Goal: Transaction & Acquisition: Purchase product/service

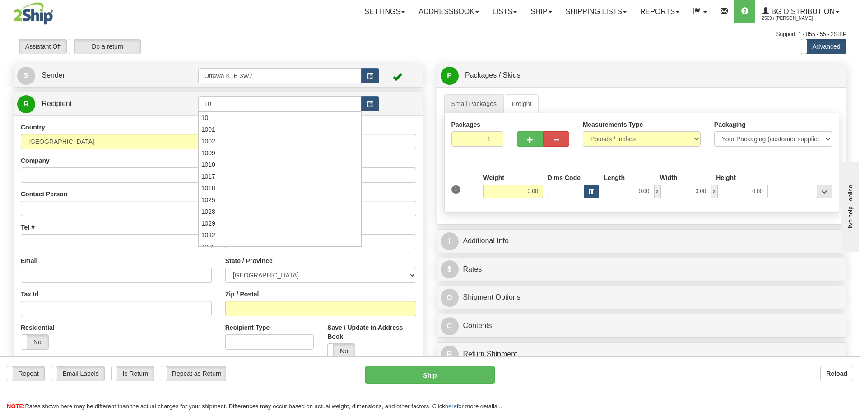
type input "1"
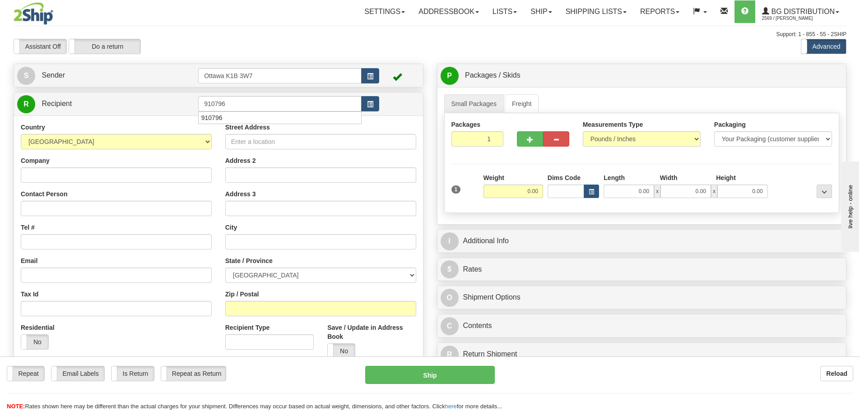
type input "910796"
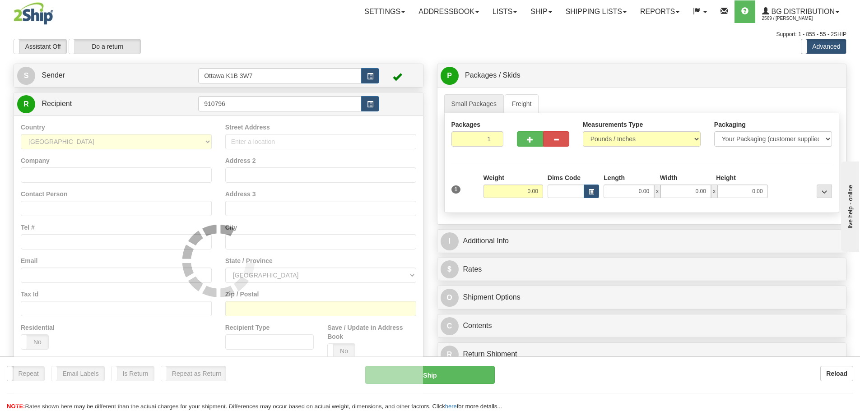
click at [289, 37] on div "Support: 1 - 855 - 55 - 2SHIP" at bounding box center [430, 35] width 833 height 8
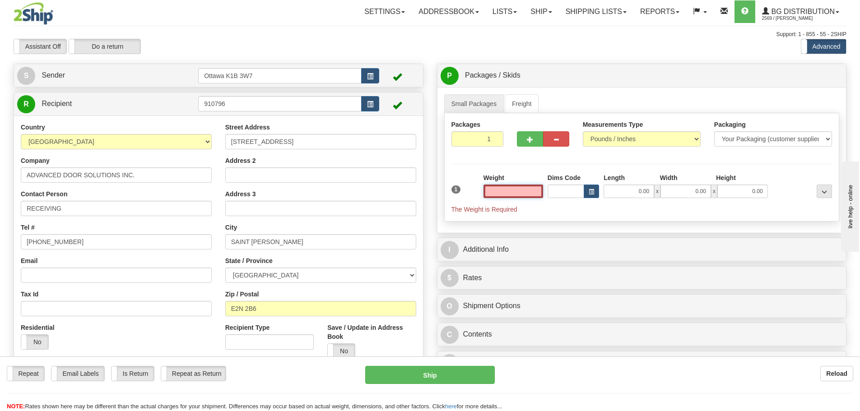
click at [525, 189] on input "text" at bounding box center [514, 192] width 60 height 14
type input "0.00"
click at [525, 110] on link "Freight" at bounding box center [522, 103] width 34 height 19
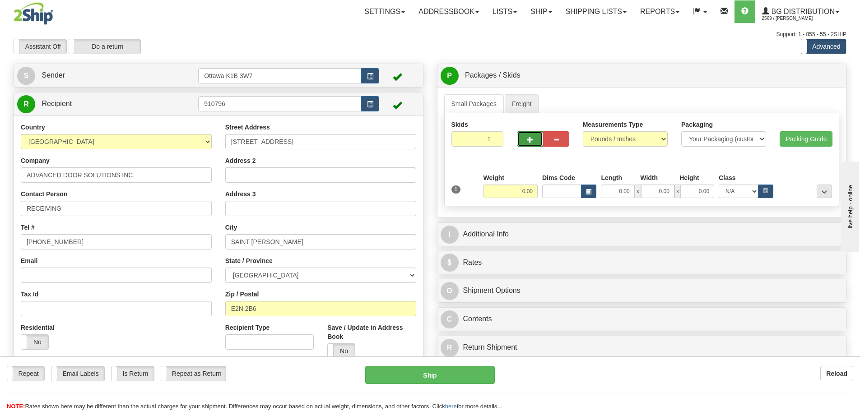
click at [533, 141] on span "button" at bounding box center [530, 140] width 6 height 6
type input "2"
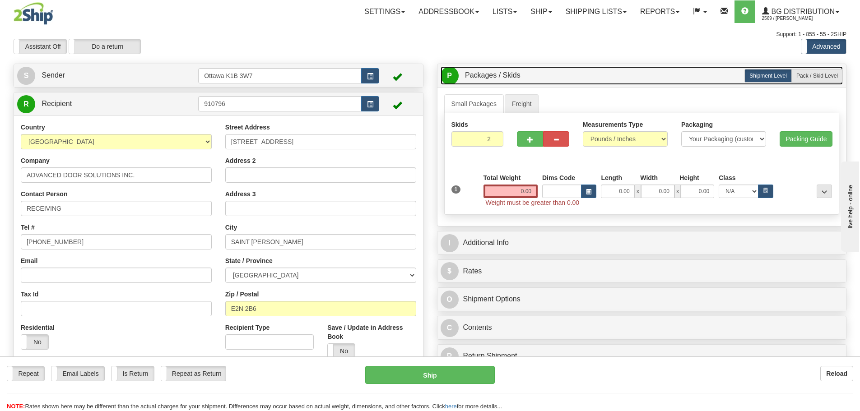
click at [804, 83] on link "P Packages / Skids 1 Packages - Weight: 0.00 Lbs 2 Skids - Weight: NaN Lbs" at bounding box center [642, 75] width 403 height 19
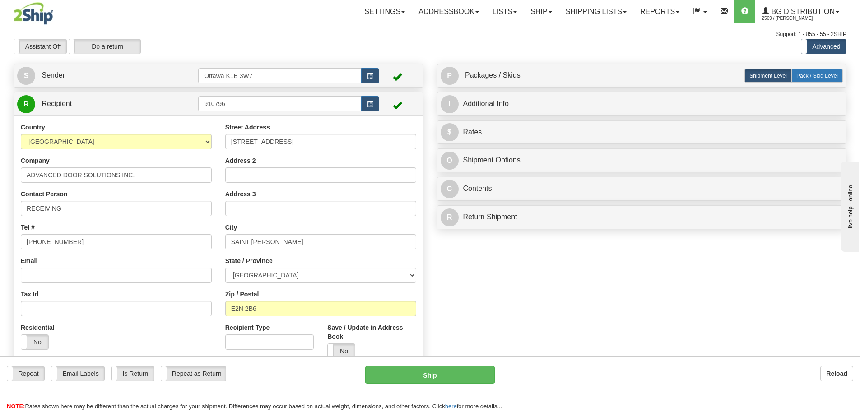
click at [807, 75] on span "Pack / Skid Level" at bounding box center [818, 76] width 42 height 6
radio input "true"
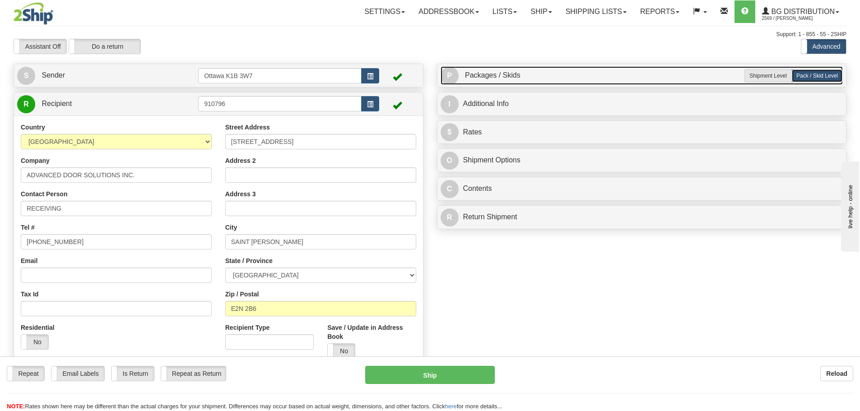
click at [643, 79] on link "P Packages / Skids 1 Packages - Weight: 0.00 Lbs 2 Skids - Weight: NaN Lbs" at bounding box center [642, 75] width 403 height 19
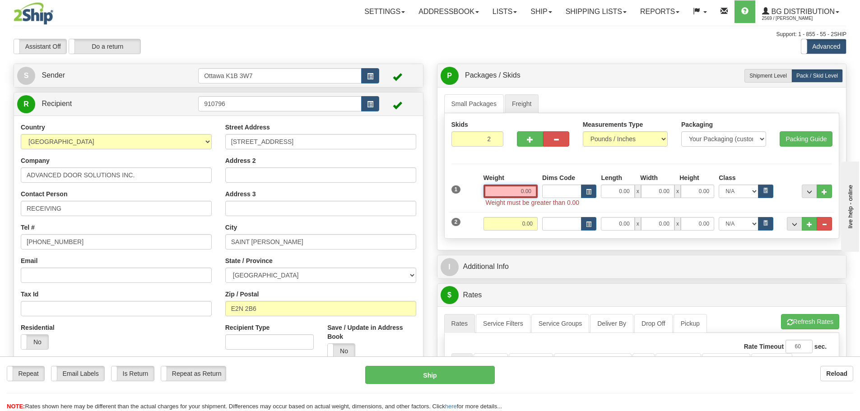
click at [500, 187] on input "0.00" at bounding box center [511, 192] width 54 height 14
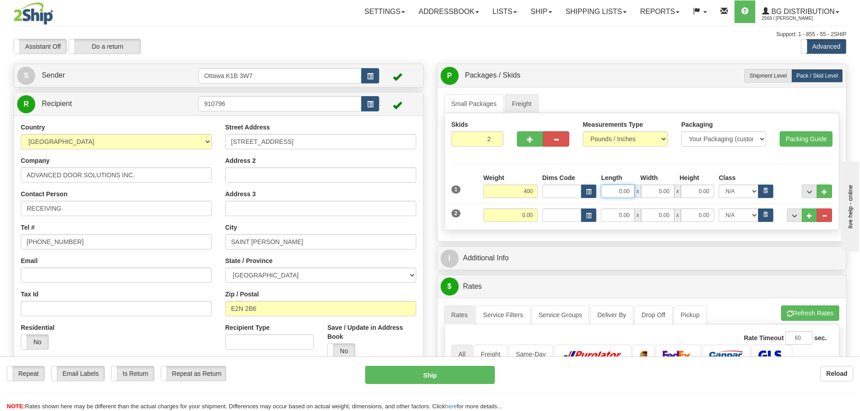
type input "400.00"
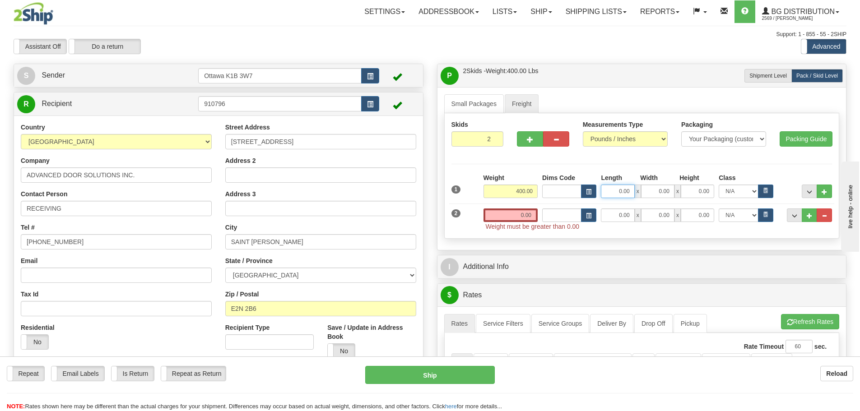
click at [614, 195] on input "0.00" at bounding box center [617, 192] width 33 height 14
type input "53.00"
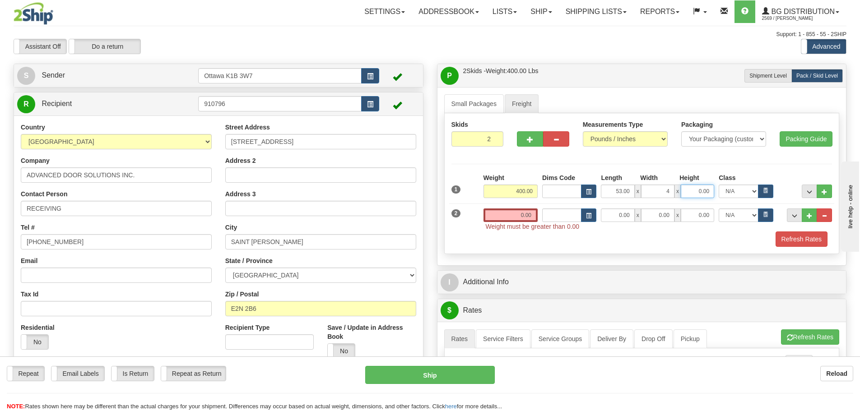
type input "4.00"
type input "45.00"
drag, startPoint x: 654, startPoint y: 190, endPoint x: 779, endPoint y: 215, distance: 126.8
click at [751, 205] on div "1 Weight 400.00 Dims Code Length" at bounding box center [642, 210] width 381 height 74
type input "41.00"
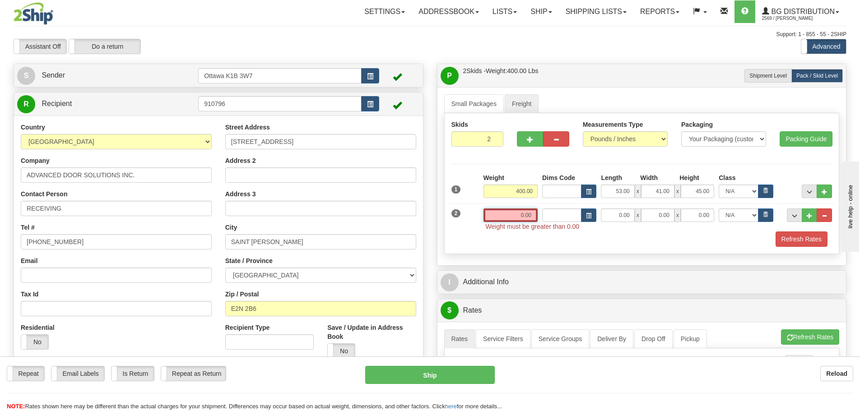
click at [504, 211] on input "0.00" at bounding box center [511, 216] width 54 height 14
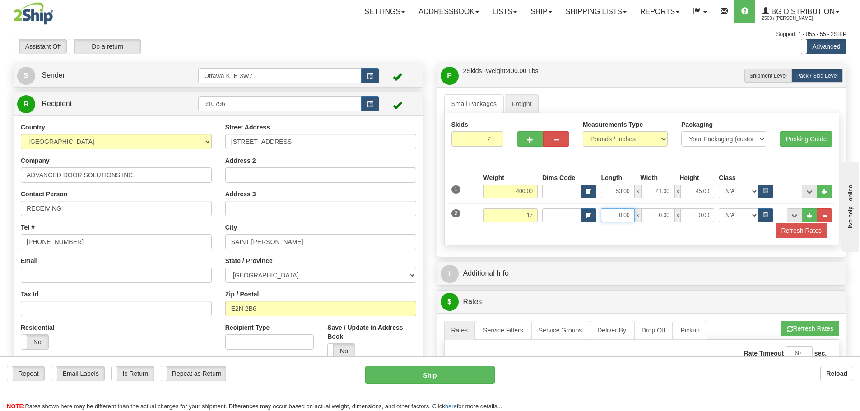
type input "17.00"
click at [622, 220] on input "0.00" at bounding box center [617, 216] width 33 height 14
type input "88.00"
type input "6.00"
type input "4.00"
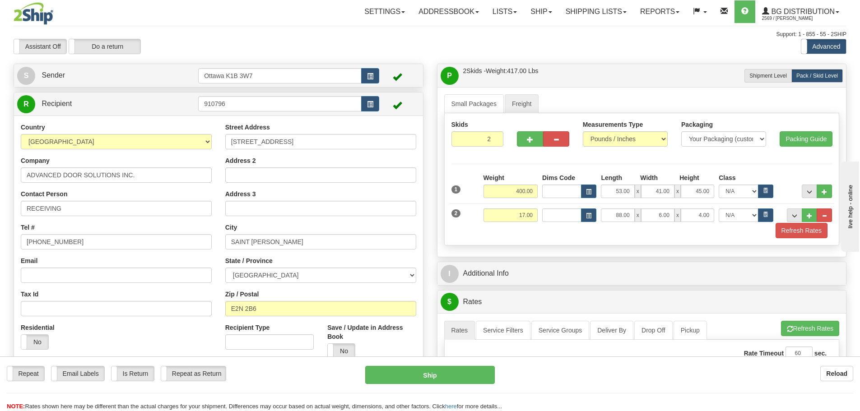
click at [815, 238] on div "Skids 2 2" at bounding box center [642, 179] width 396 height 132
click at [812, 237] on button "Refresh Rates" at bounding box center [802, 230] width 52 height 15
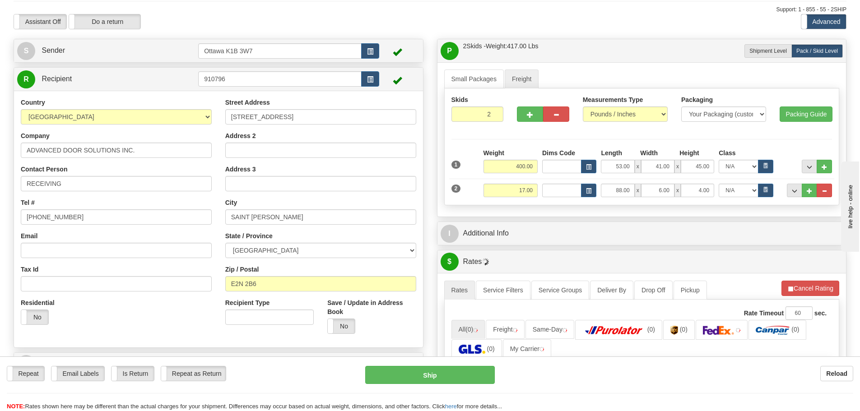
scroll to position [45, 0]
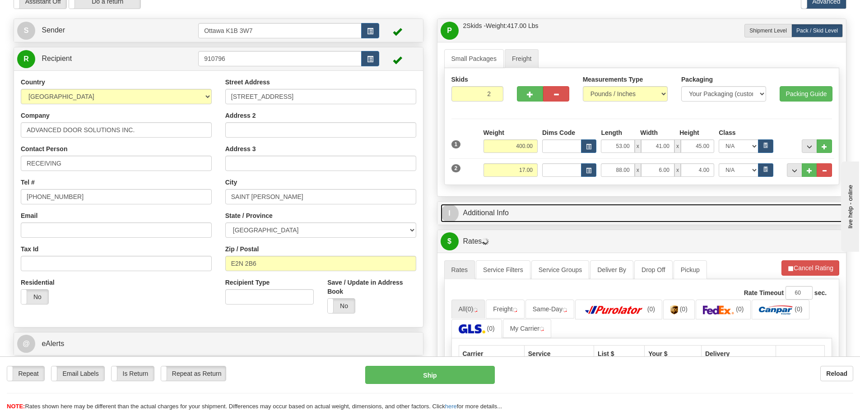
click at [554, 211] on link "I Additional Info" at bounding box center [642, 213] width 403 height 19
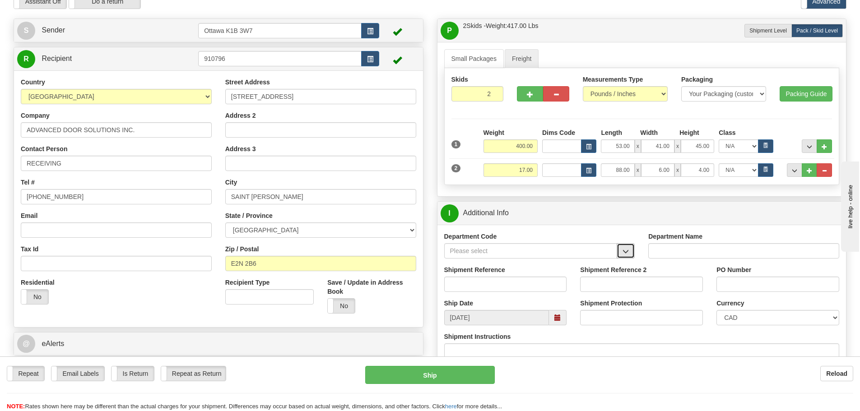
click at [622, 257] on button "button" at bounding box center [626, 250] width 18 height 15
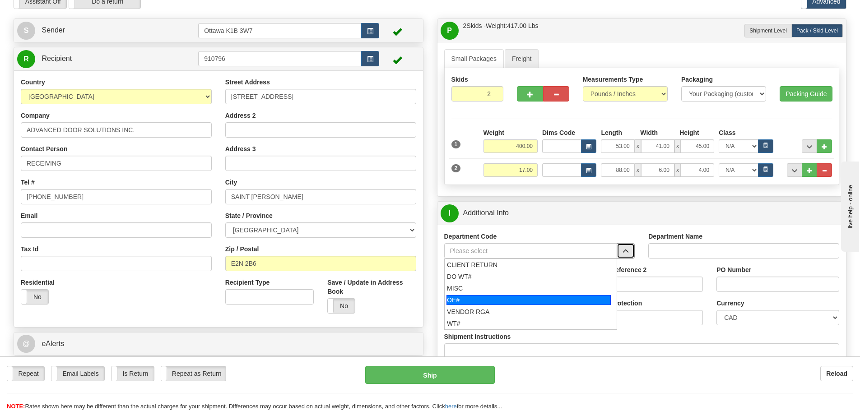
click at [528, 302] on div "OE#" at bounding box center [529, 300] width 164 height 10
type input "OE#"
type input "ORDERS"
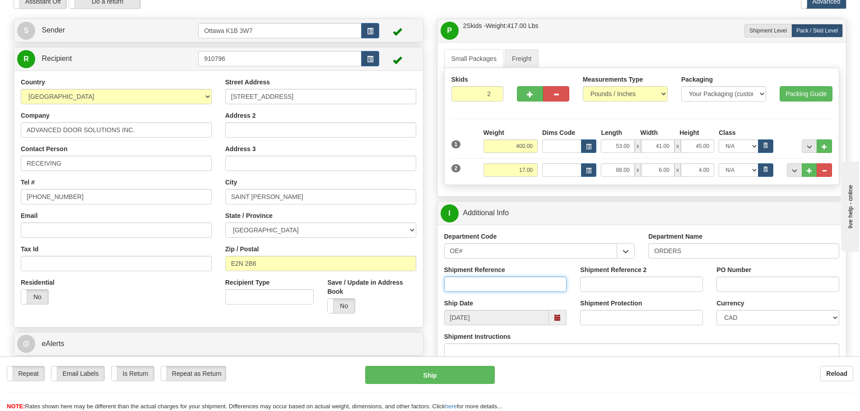
click at [521, 284] on input "Shipment Reference" at bounding box center [505, 284] width 123 height 15
type input "10199675-00"
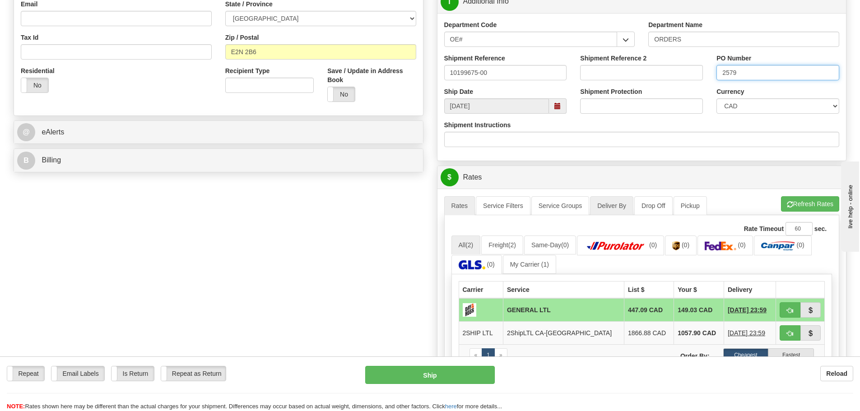
scroll to position [271, 0]
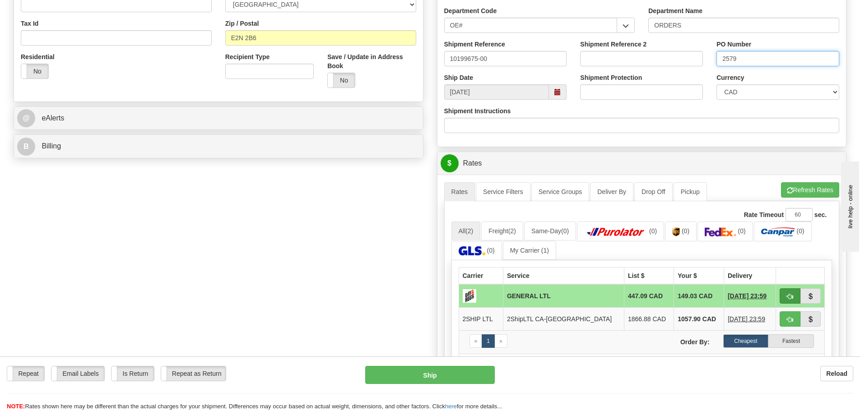
type input "2579"
click at [787, 298] on span "button" at bounding box center [790, 297] width 6 height 6
type input "GL"
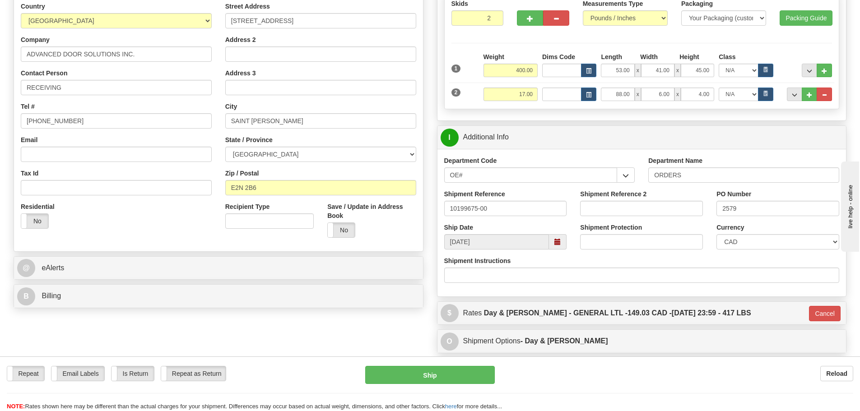
scroll to position [90, 0]
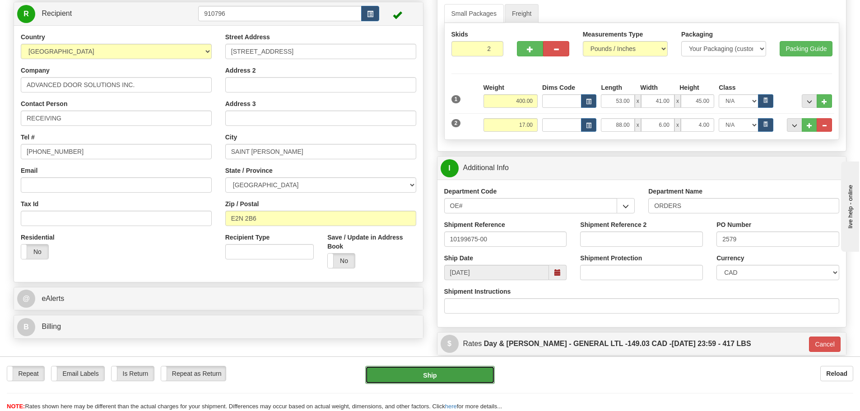
click at [462, 380] on button "Ship" at bounding box center [430, 375] width 130 height 18
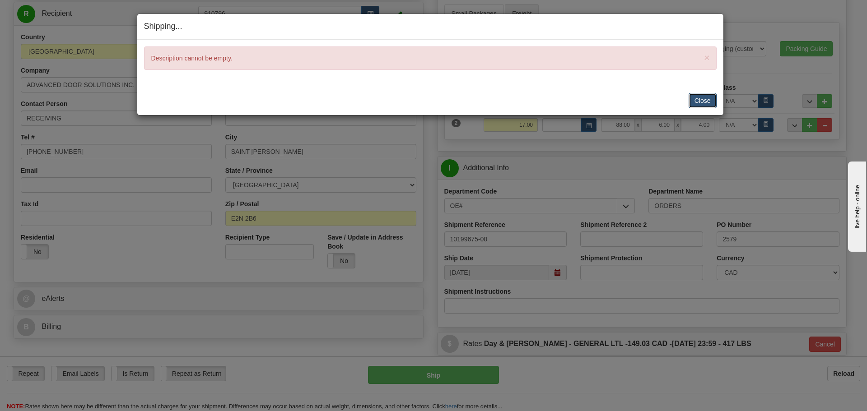
drag, startPoint x: 695, startPoint y: 98, endPoint x: 759, endPoint y: 104, distance: 64.0
click at [697, 98] on button "Close" at bounding box center [703, 100] width 28 height 15
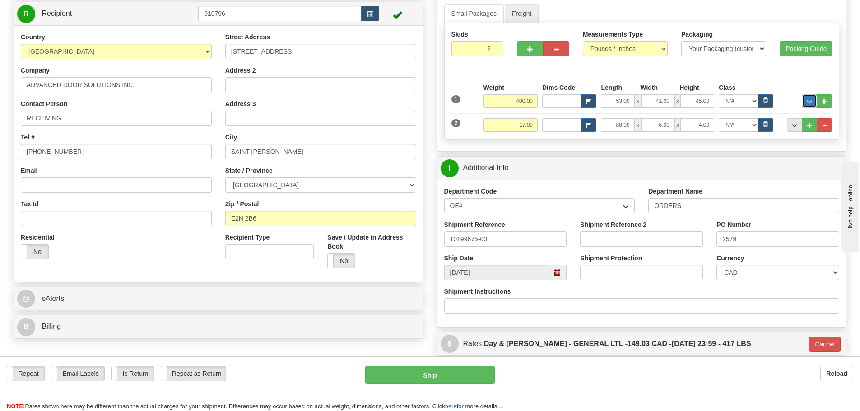
click at [808, 98] on button "..." at bounding box center [809, 101] width 15 height 14
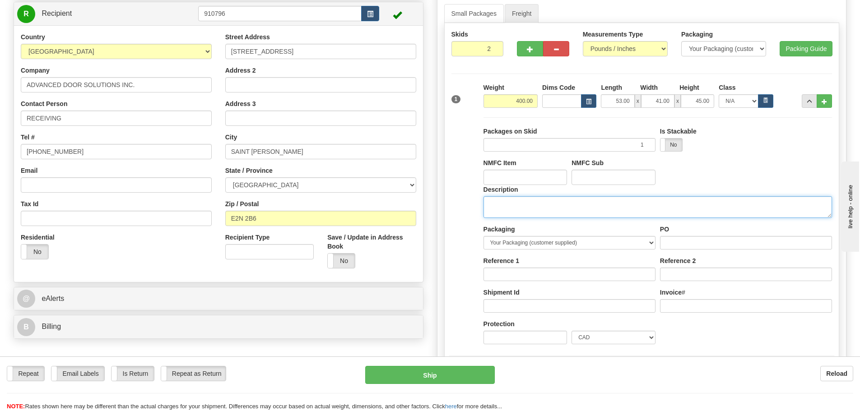
drag, startPoint x: 654, startPoint y: 208, endPoint x: 660, endPoint y: 203, distance: 8.0
click at [654, 207] on textarea "Description" at bounding box center [658, 207] width 349 height 22
type textarea "DOOR HARDWARE"
drag, startPoint x: 651, startPoint y: 210, endPoint x: 245, endPoint y: 196, distance: 406.3
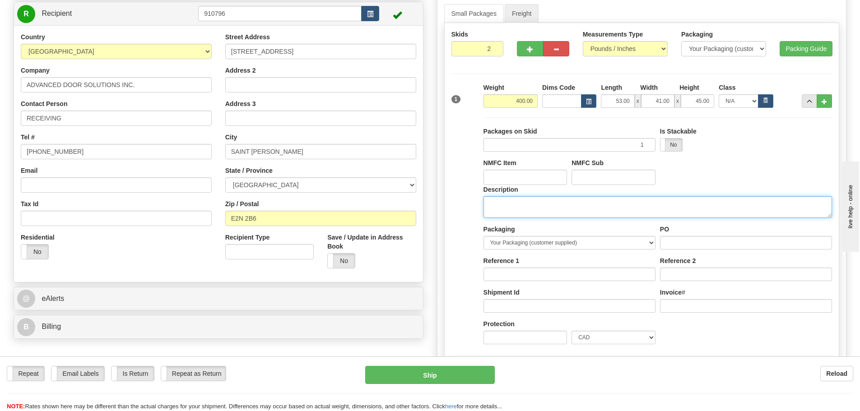
paste textarea "DOOR HARDWARE"
type textarea "DOOR HARDWARE"
click at [813, 101] on button "..." at bounding box center [809, 101] width 15 height 14
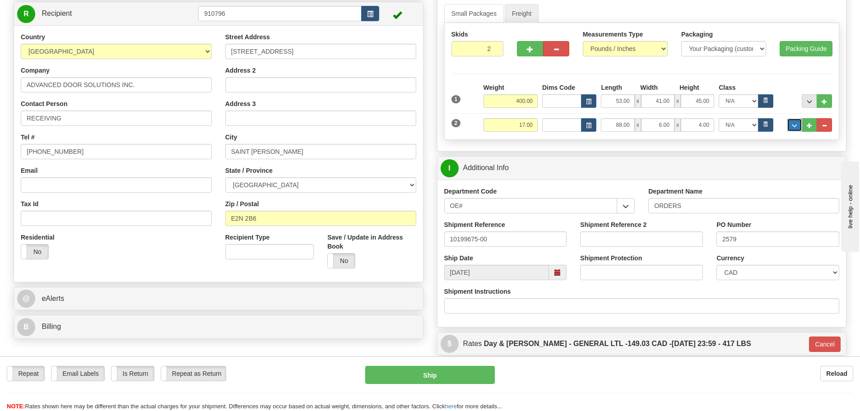
click at [795, 128] on span "..." at bounding box center [794, 125] width 5 height 5
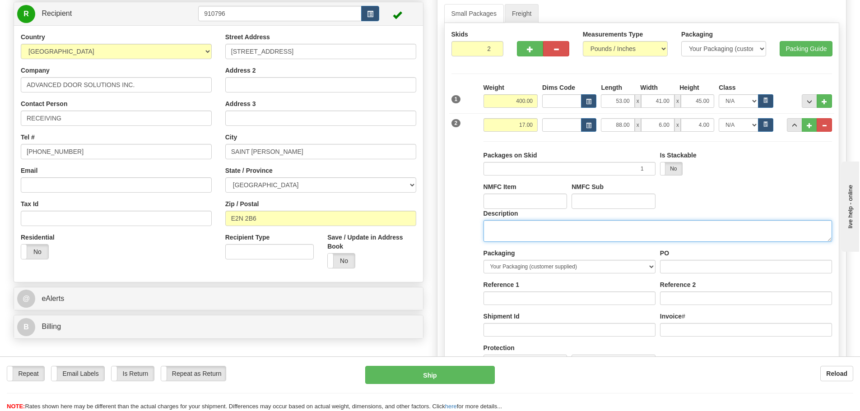
click at [550, 234] on textarea "Description" at bounding box center [658, 231] width 349 height 22
paste textarea "DOOR HARDWARE"
type textarea "DOOR HARDWARE"
click at [795, 131] on button "..." at bounding box center [794, 125] width 15 height 14
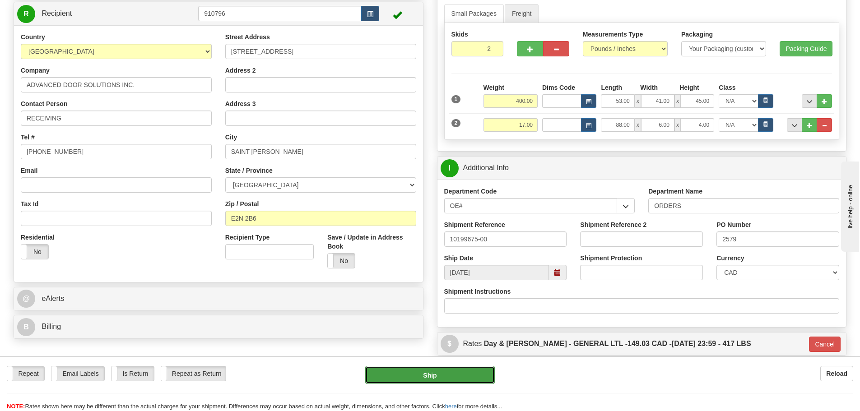
click at [457, 369] on button "Ship" at bounding box center [430, 375] width 130 height 18
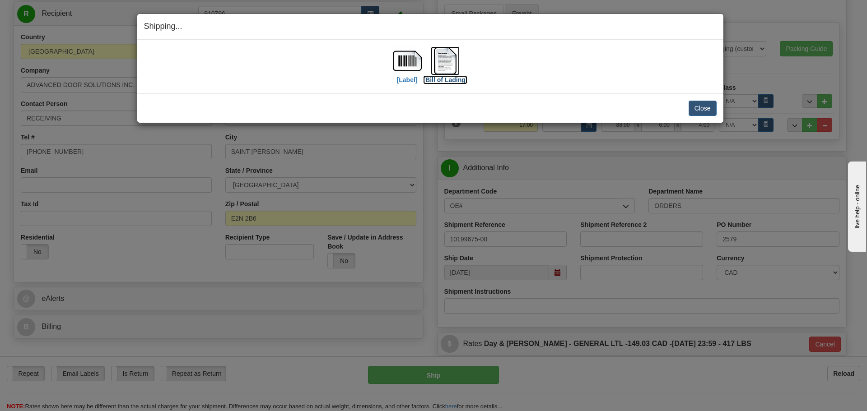
click at [430, 76] on label "[Bill of Lading]" at bounding box center [445, 79] width 44 height 9
click at [403, 79] on label "[Label]" at bounding box center [407, 79] width 21 height 9
click at [698, 109] on button "Close" at bounding box center [703, 108] width 28 height 15
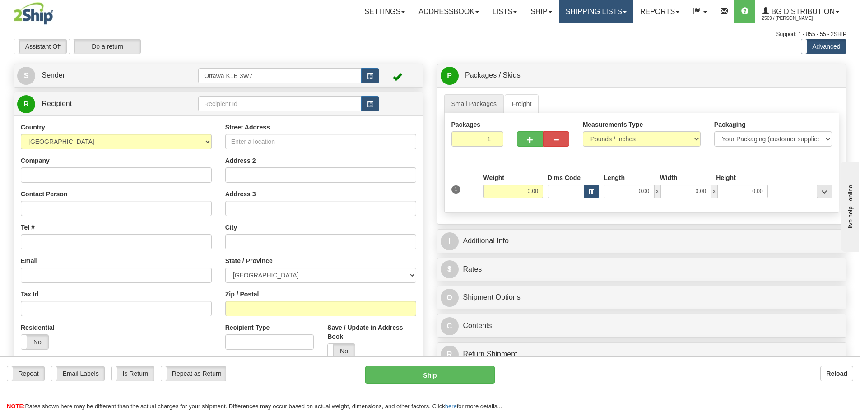
click at [577, 1] on link "Shipping lists" at bounding box center [596, 11] width 75 height 23
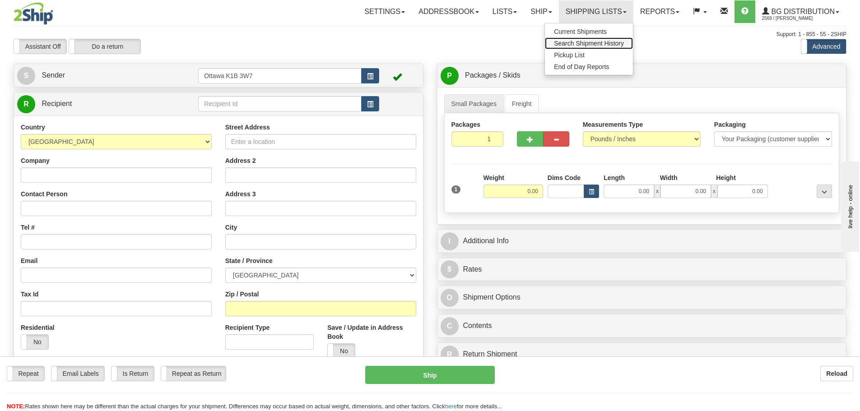
click at [579, 41] on span "Search Shipment History" at bounding box center [589, 43] width 70 height 7
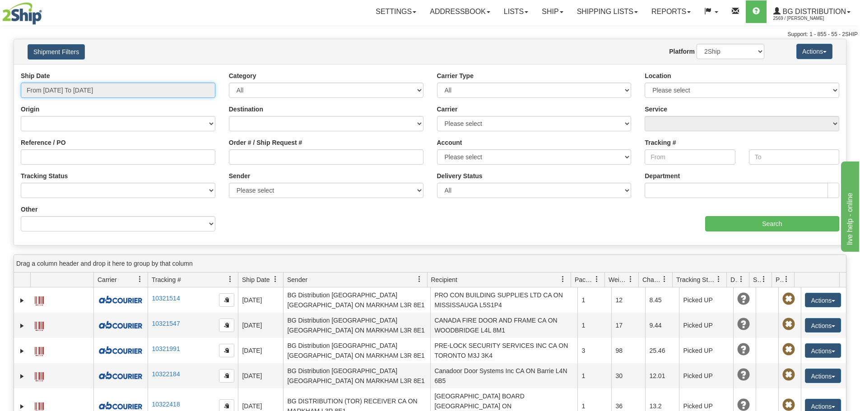
click at [118, 89] on input "From 09/17/2025 To 09/18/2025" at bounding box center [118, 90] width 195 height 15
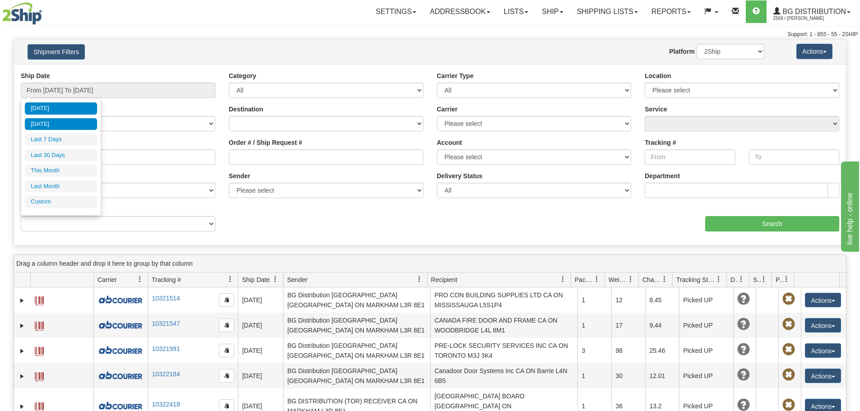
click at [48, 124] on li "Yesterday" at bounding box center [61, 124] width 72 height 12
type input "From 09/17/2025 To 09/17/2025"
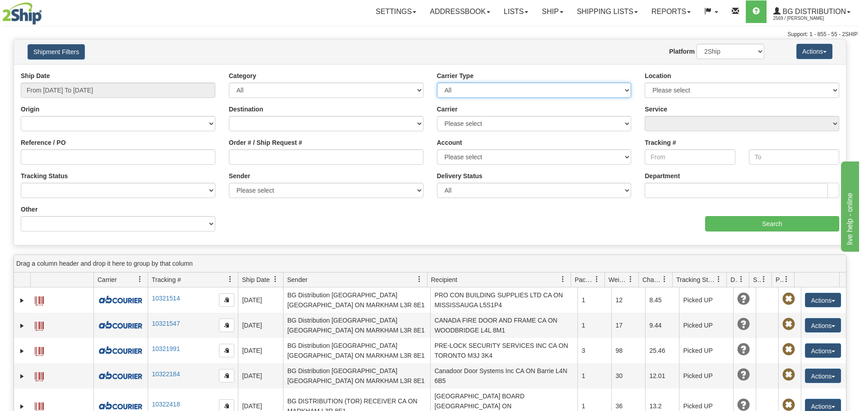
click at [566, 93] on select "All Most Common Small Package (Parcel / Courier) International Less Than Truckl…" at bounding box center [534, 90] width 195 height 15
click at [664, 93] on select "Please select Ottawa K1B 3W7 Montreal Quebec City Winnipeg Toronto" at bounding box center [742, 90] width 195 height 15
select select "5436"
click at [645, 83] on select "Please select Ottawa K1B 3W7 Montreal Quebec City Winnipeg Toronto" at bounding box center [742, 90] width 195 height 15
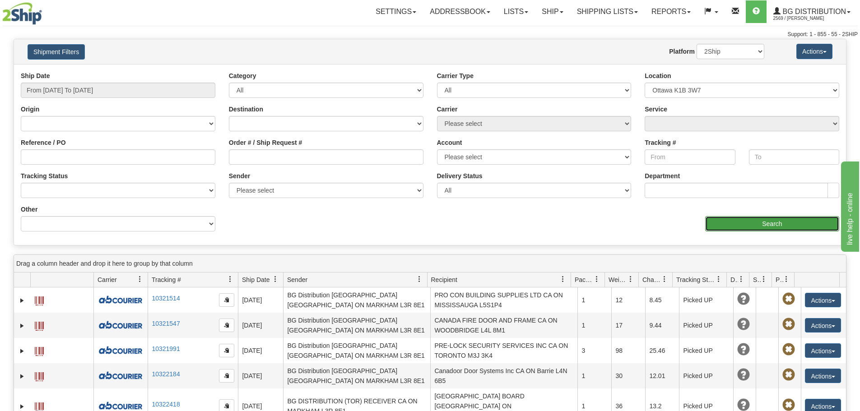
click at [741, 218] on input "Search" at bounding box center [773, 223] width 134 height 15
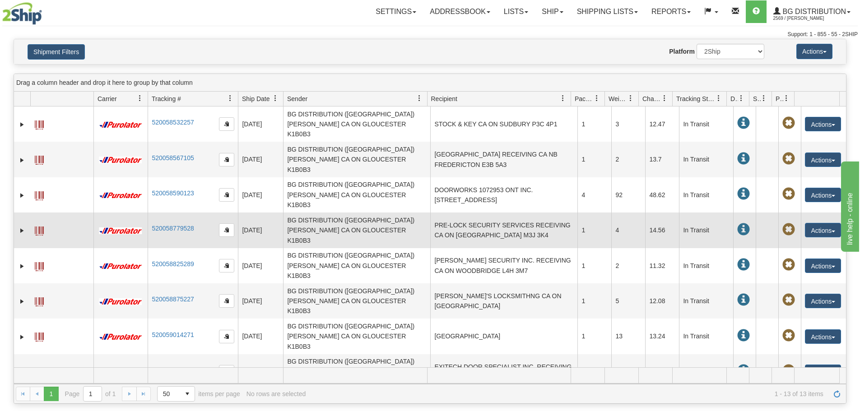
scroll to position [78, 0]
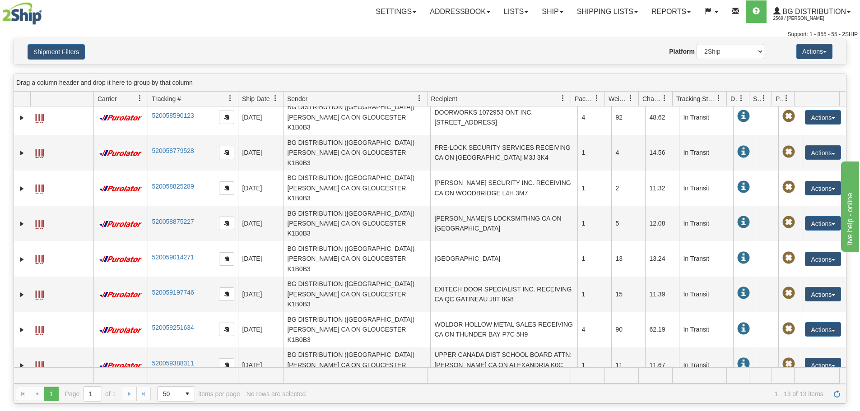
click at [546, 13] on link "Ship" at bounding box center [552, 11] width 35 height 23
click at [547, 28] on link "Ship Screen" at bounding box center [534, 32] width 71 height 12
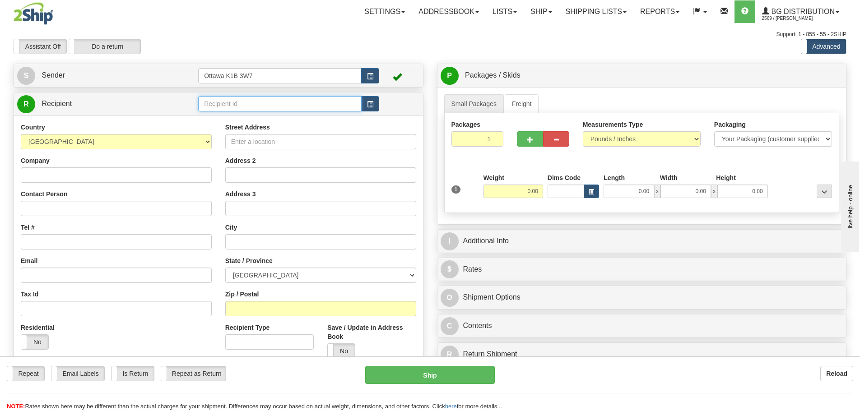
click at [281, 100] on input "text" at bounding box center [280, 103] width 164 height 15
type input "20174"
click at [379, 35] on div "Support: 1 - 855 - 55 - 2SHIP" at bounding box center [430, 35] width 833 height 8
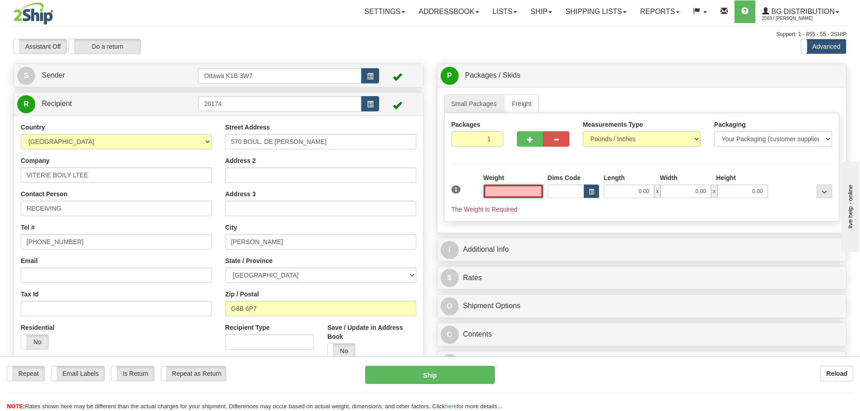
click at [516, 187] on input "text" at bounding box center [514, 192] width 60 height 14
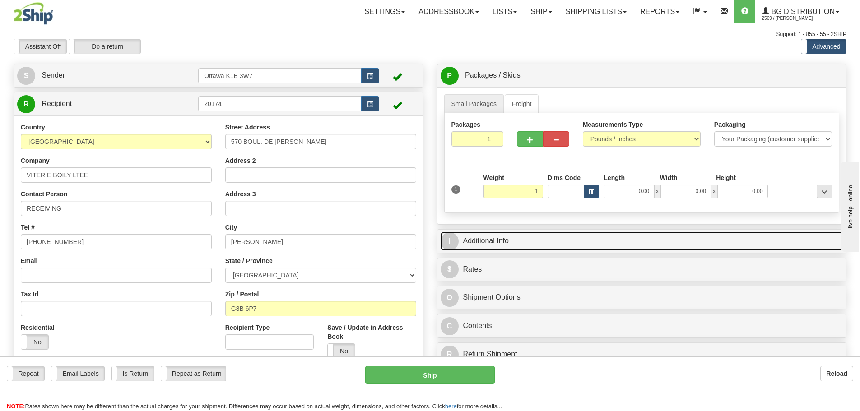
type input "1.00"
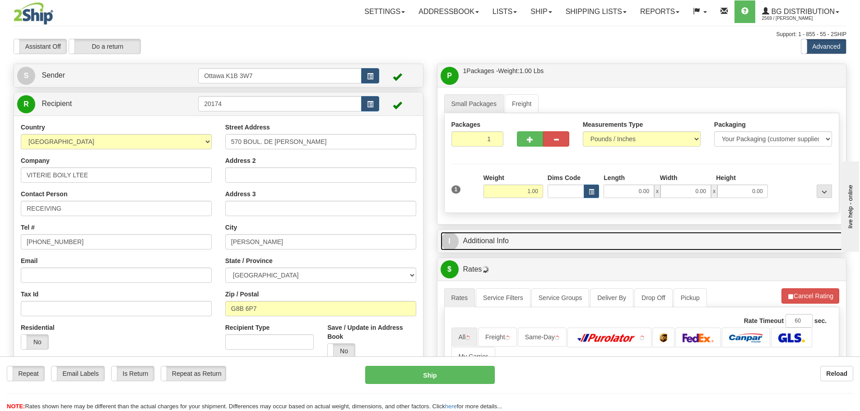
click at [635, 247] on link "I Additional Info" at bounding box center [642, 241] width 403 height 19
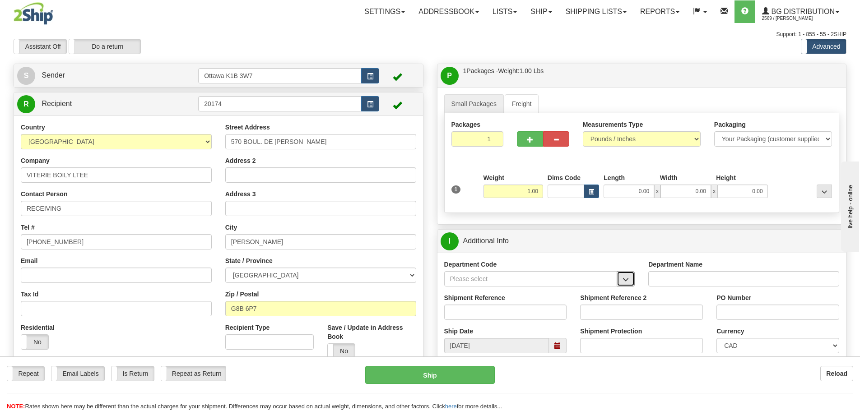
click at [627, 277] on span "button" at bounding box center [626, 280] width 6 height 6
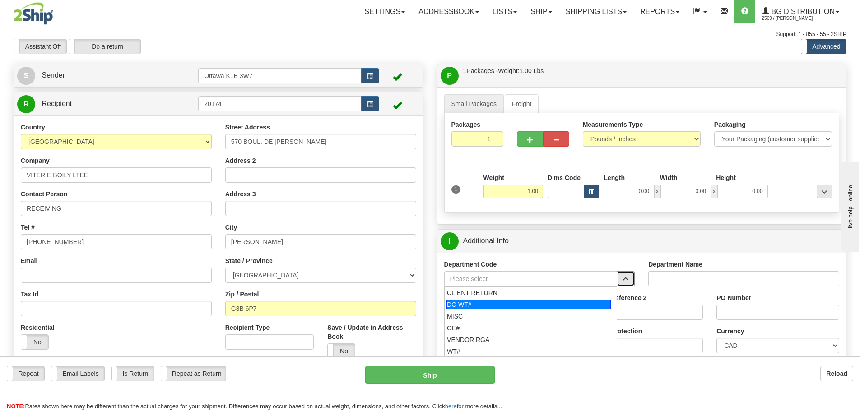
click at [535, 304] on div "DO WT#" at bounding box center [529, 305] width 164 height 10
type input "DO WT#"
type input "DIRECT ORDERS"
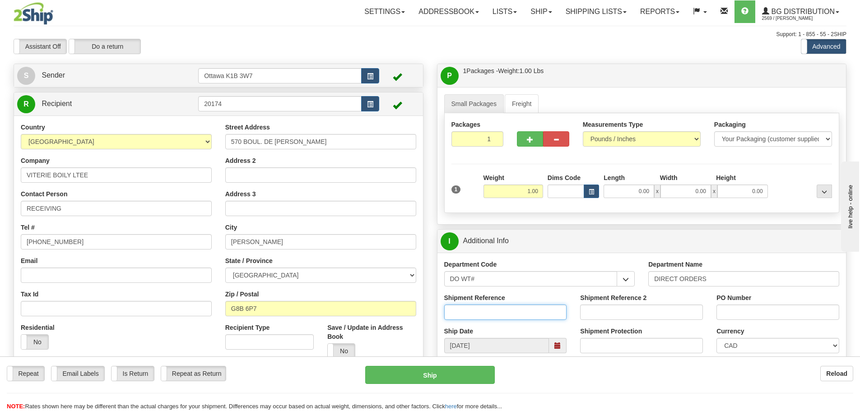
click at [523, 313] on input "Shipment Reference" at bounding box center [505, 312] width 123 height 15
type input "166611-00"
click at [729, 313] on input "PO Number" at bounding box center [778, 312] width 123 height 15
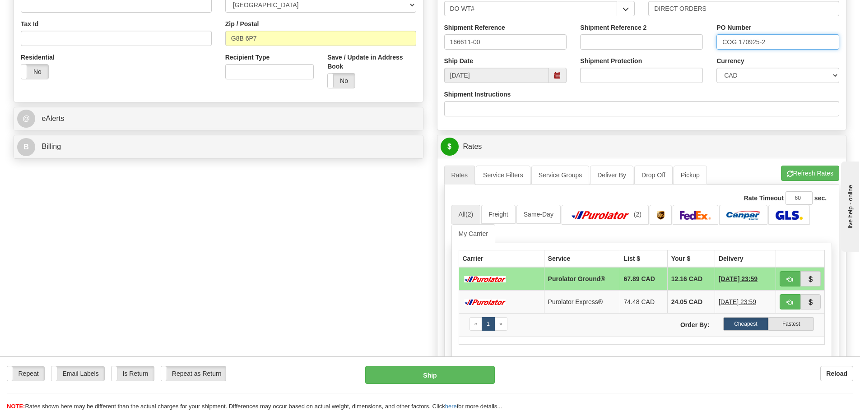
scroll to position [271, 0]
type input "COG 170925-2"
click at [791, 281] on span "button" at bounding box center [790, 279] width 6 height 6
type input "260"
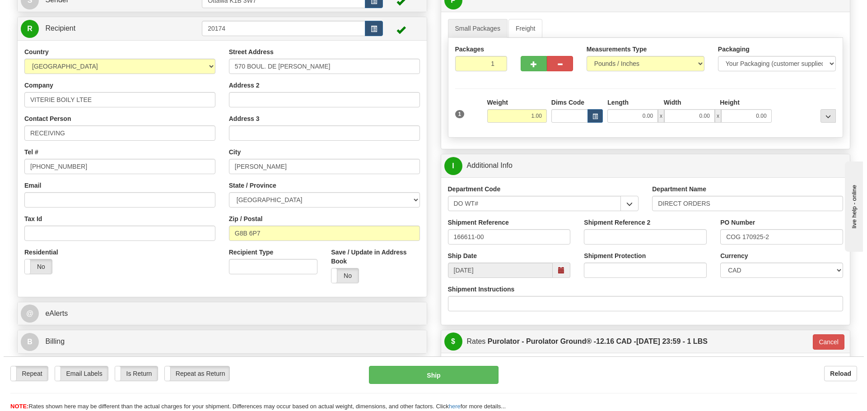
scroll to position [90, 0]
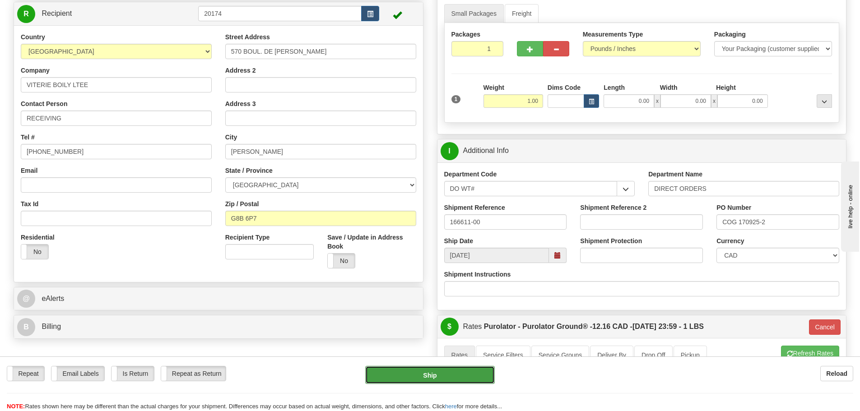
click at [478, 378] on button "Ship" at bounding box center [430, 375] width 130 height 18
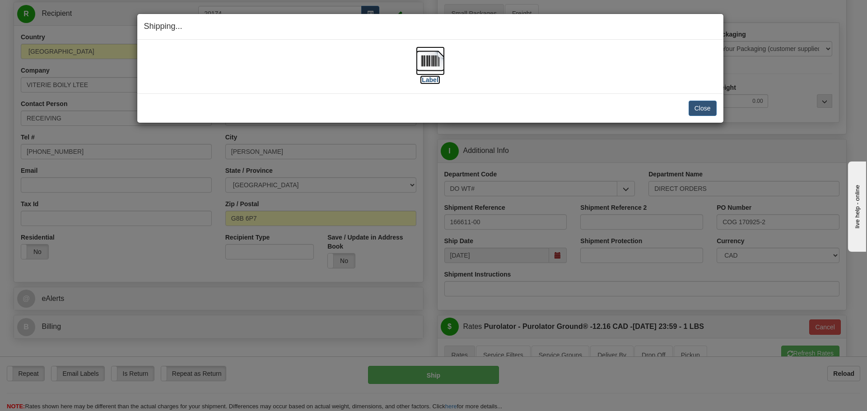
click at [438, 79] on label "[Label]" at bounding box center [430, 79] width 21 height 9
click at [696, 104] on button "Close" at bounding box center [703, 108] width 28 height 15
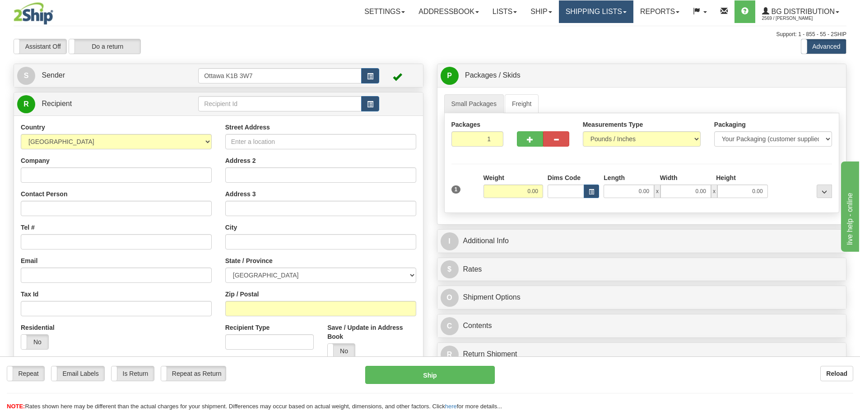
click at [607, 13] on link "Shipping lists" at bounding box center [596, 11] width 75 height 23
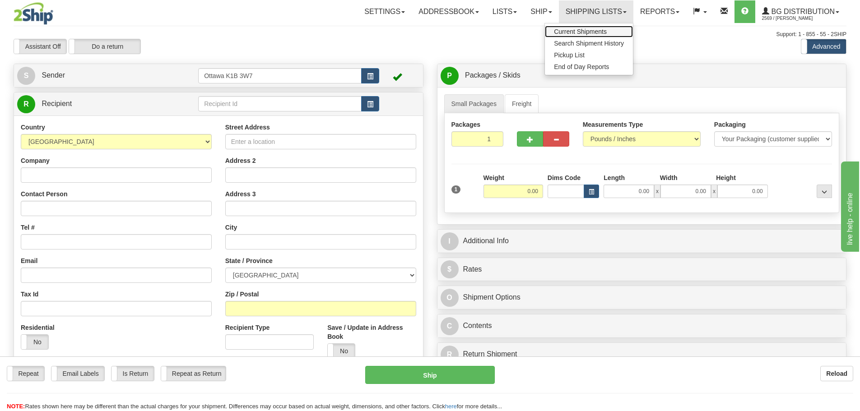
click at [595, 33] on span "Current Shipments" at bounding box center [580, 31] width 53 height 7
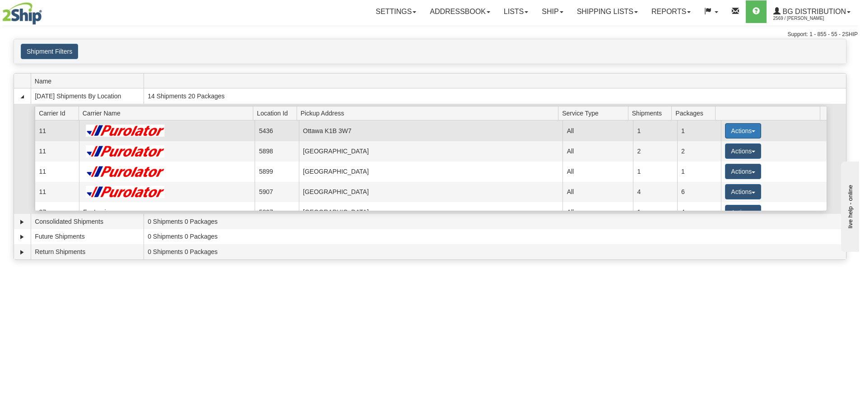
click at [754, 133] on button "Actions" at bounding box center [743, 130] width 36 height 15
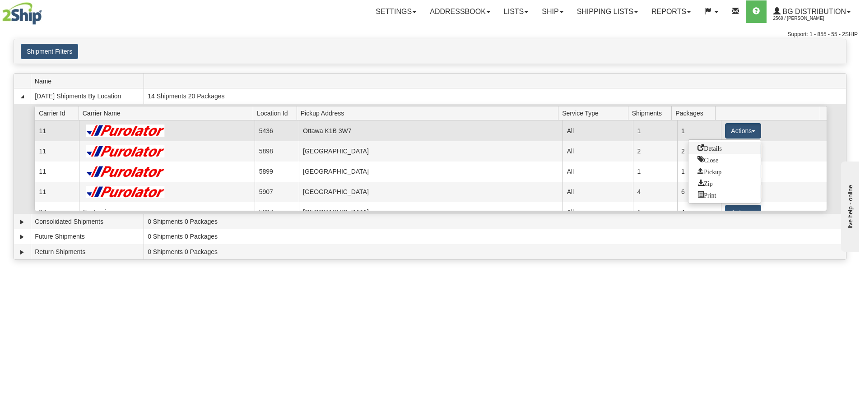
click at [740, 147] on link "Details" at bounding box center [725, 148] width 72 height 12
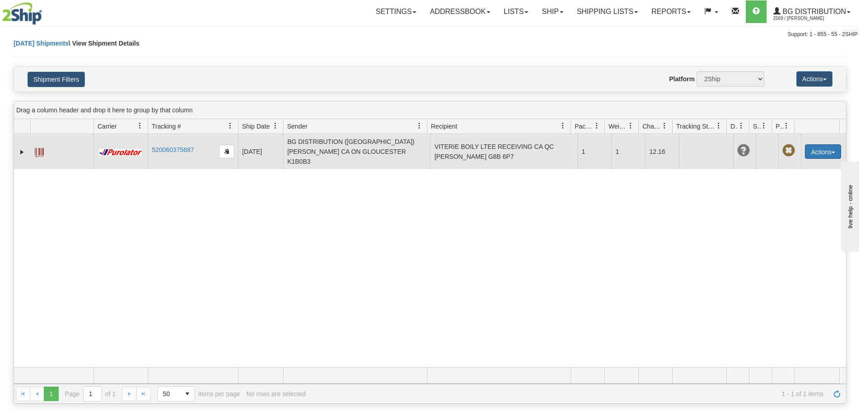
click at [815, 145] on button "Actions" at bounding box center [823, 152] width 36 height 14
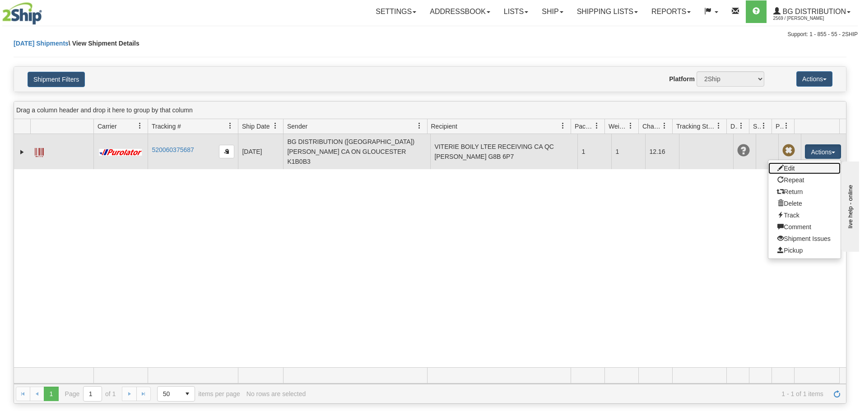
click at [806, 163] on link "Edit" at bounding box center [805, 169] width 72 height 12
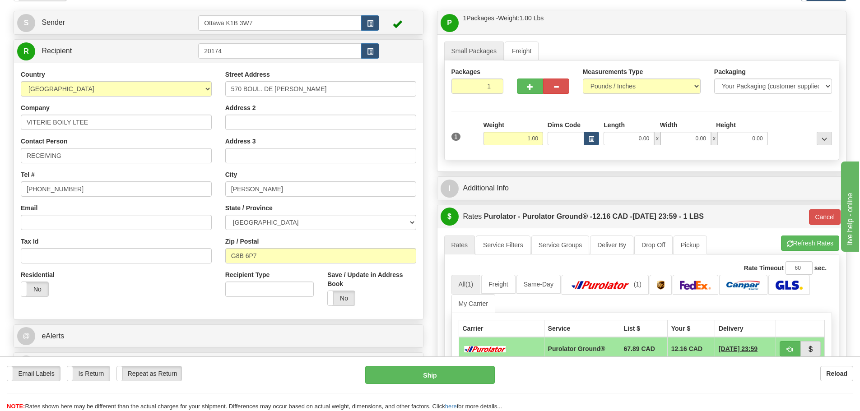
scroll to position [136, 0]
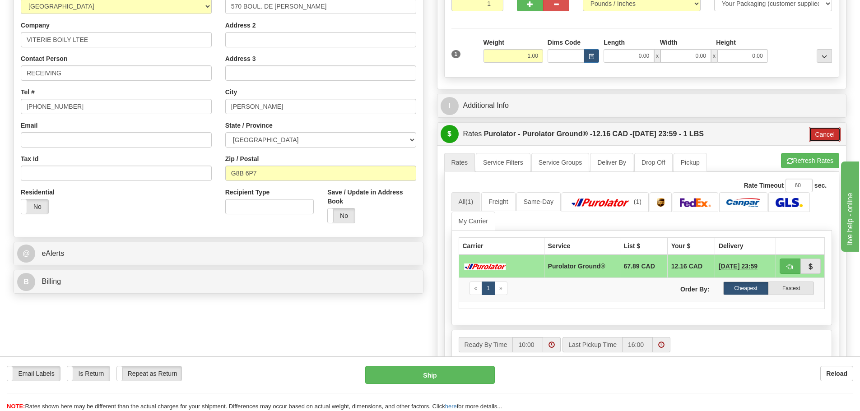
click at [821, 137] on button "Cancel" at bounding box center [825, 134] width 32 height 15
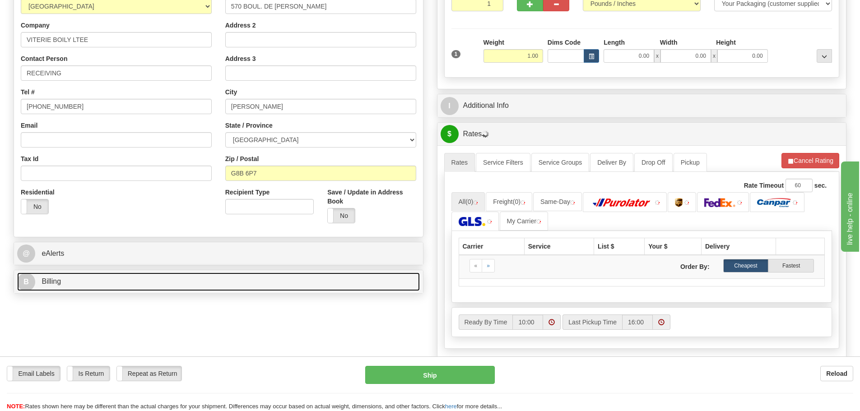
click at [161, 274] on link "B Billing" at bounding box center [218, 282] width 403 height 19
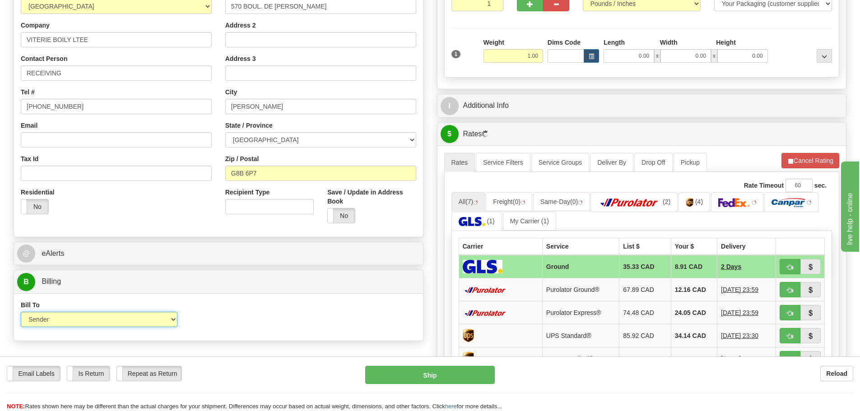
click at [146, 327] on select "Sender Recipient Third Party Collect" at bounding box center [99, 319] width 157 height 15
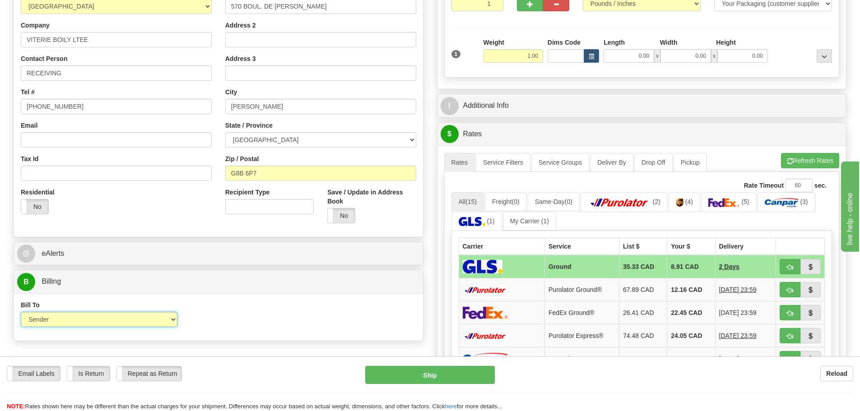
select select "2"
click at [21, 312] on select "Sender Recipient Third Party Collect" at bounding box center [99, 319] width 157 height 15
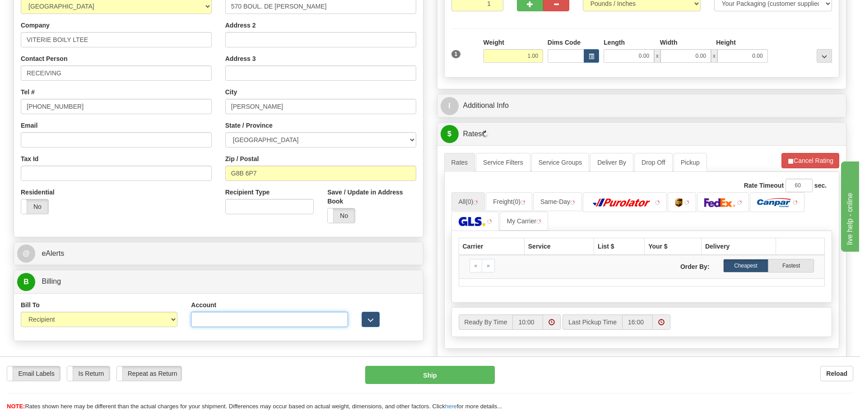
click at [253, 316] on input "Account" at bounding box center [269, 319] width 157 height 15
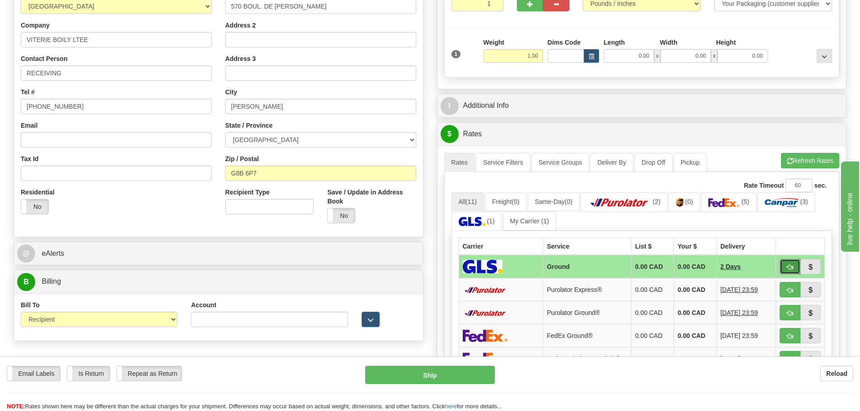
click at [796, 264] on button "button" at bounding box center [790, 266] width 21 height 15
type input "1"
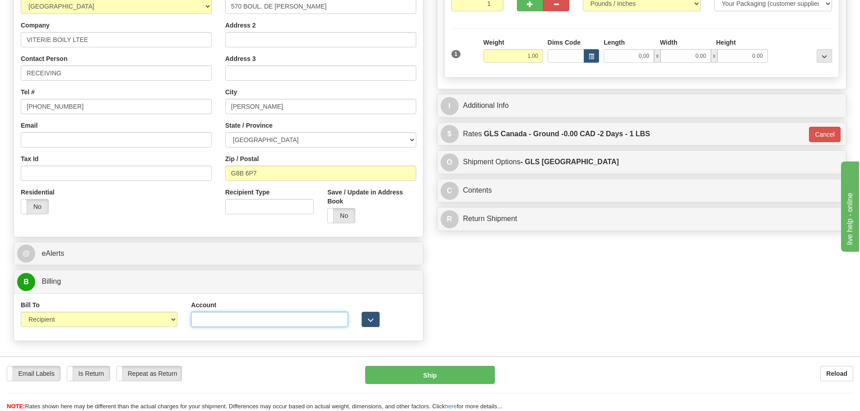
click at [278, 324] on input "Account" at bounding box center [269, 319] width 157 height 15
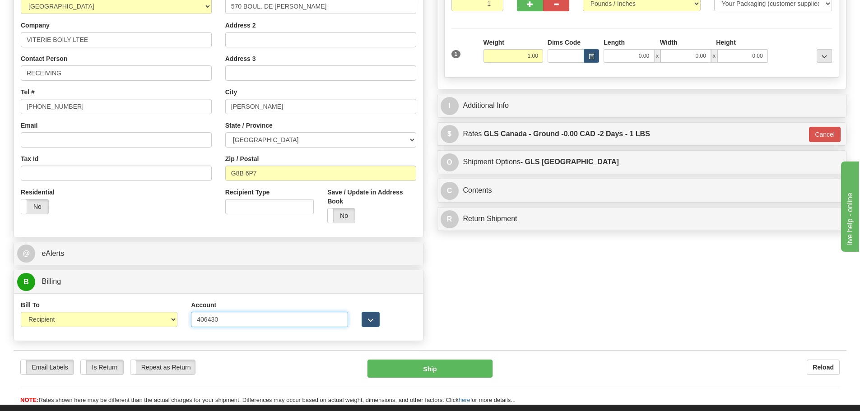
type input "406430"
click at [521, 280] on div "S Sender Ottawa K1B 3W7" at bounding box center [430, 137] width 847 height 418
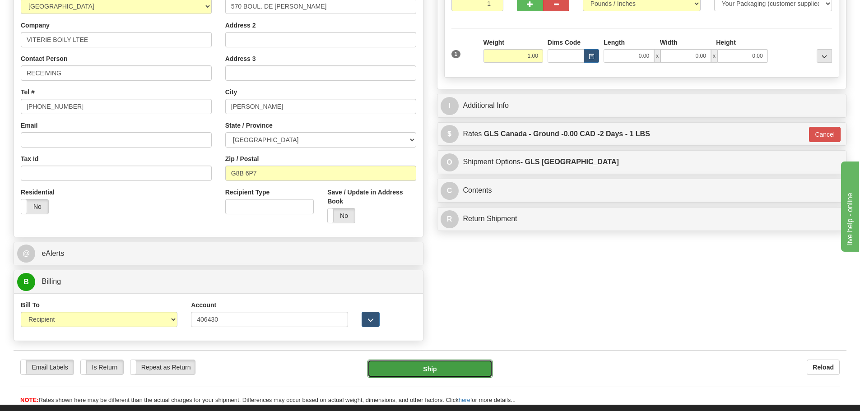
click at [472, 361] on button "Ship" at bounding box center [430, 369] width 125 height 18
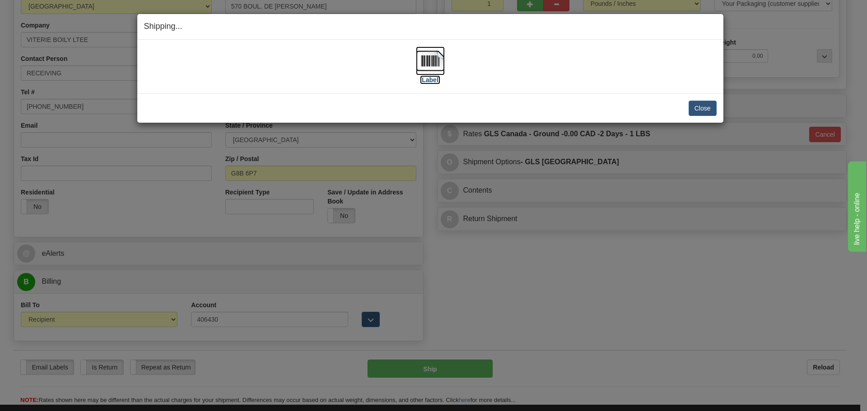
click at [431, 82] on label "[Label]" at bounding box center [430, 79] width 21 height 9
click at [702, 105] on button "Close" at bounding box center [703, 108] width 28 height 15
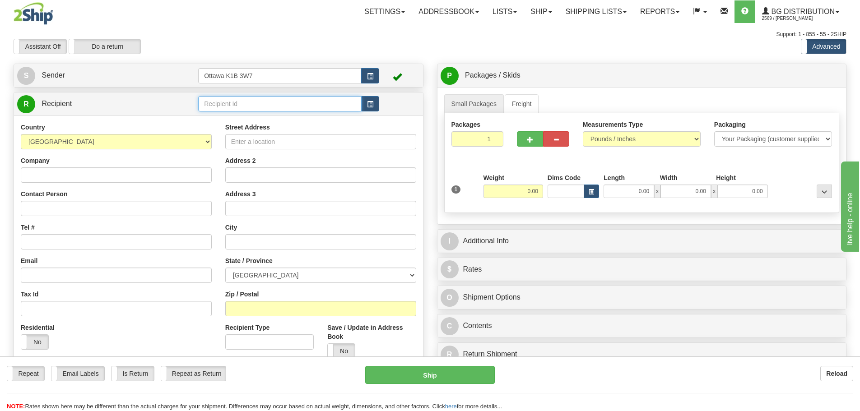
click at [248, 107] on input "text" at bounding box center [280, 103] width 164 height 15
type input "*"
type input "910782"
click at [512, 40] on div "Assistant On Assistant Off Do a return Do a return Previous Next Standard Advan…" at bounding box center [430, 46] width 847 height 15
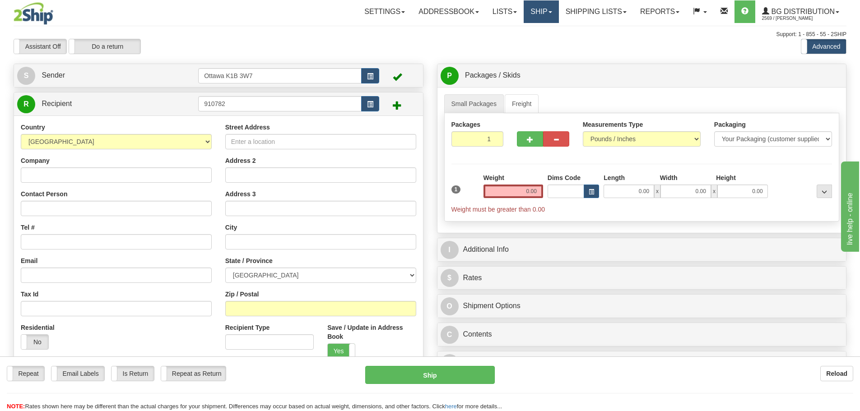
click at [527, 9] on link "Ship" at bounding box center [541, 11] width 35 height 23
click at [523, 31] on span "Ship Screen" at bounding box center [513, 31] width 34 height 7
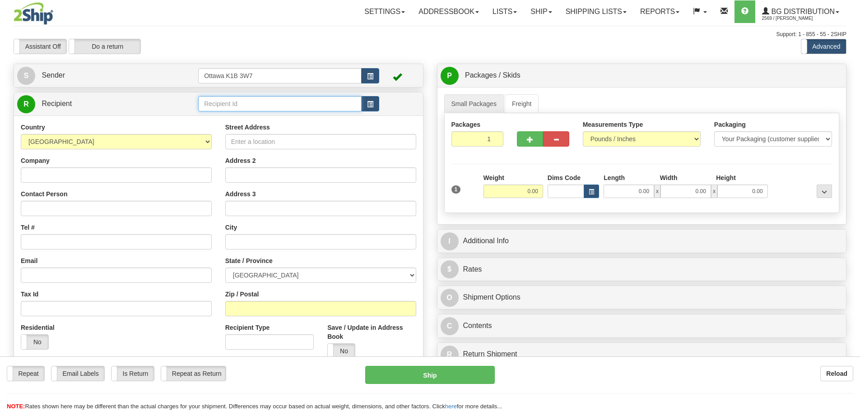
click at [276, 107] on input "text" at bounding box center [280, 103] width 164 height 15
type input "910331"
drag, startPoint x: 307, startPoint y: 66, endPoint x: 476, endPoint y: 171, distance: 199.0
click at [307, 65] on div "S Sender [STREET_ADDRESS]" at bounding box center [218, 75] width 409 height 23
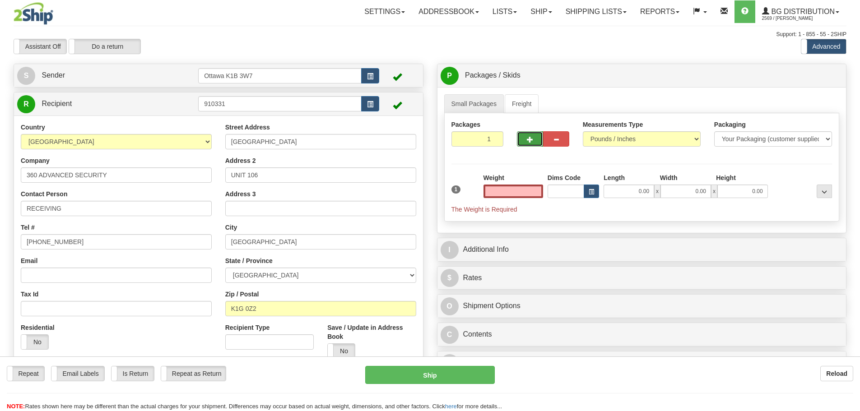
type input "0.00"
click at [528, 141] on span "button" at bounding box center [530, 140] width 6 height 6
type input "2"
click at [803, 74] on span "Pack / Skid Level" at bounding box center [818, 76] width 42 height 6
radio input "true"
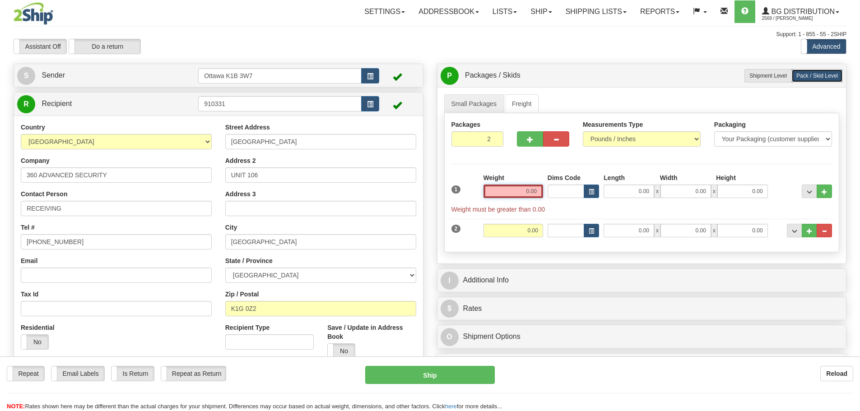
click at [523, 191] on input "0.00" at bounding box center [514, 192] width 60 height 14
type input "0.00"
click at [519, 232] on input "0.00" at bounding box center [514, 231] width 60 height 14
type input "36.00"
click at [608, 229] on input "0.00" at bounding box center [629, 231] width 51 height 14
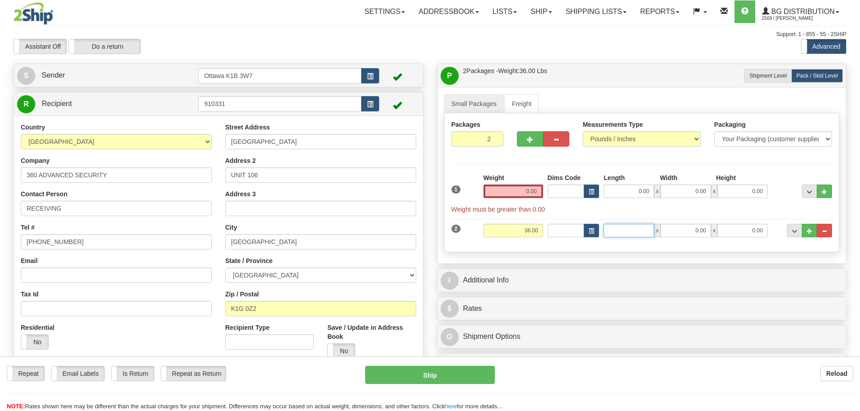
type input "4"
type input "14.50"
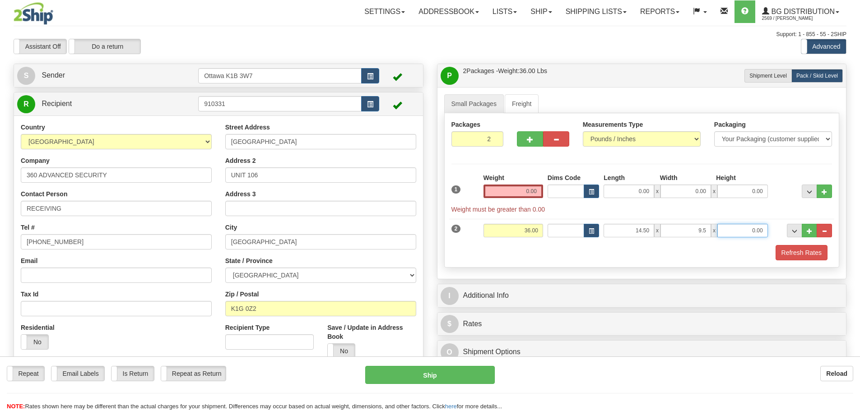
type input "9.50"
click at [806, 227] on button "..." at bounding box center [809, 231] width 15 height 14
type input "3"
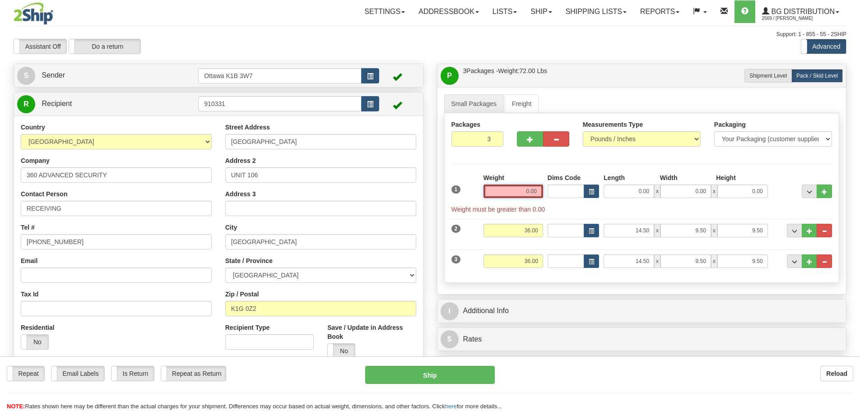
click at [513, 192] on input "0.00" at bounding box center [514, 192] width 60 height 14
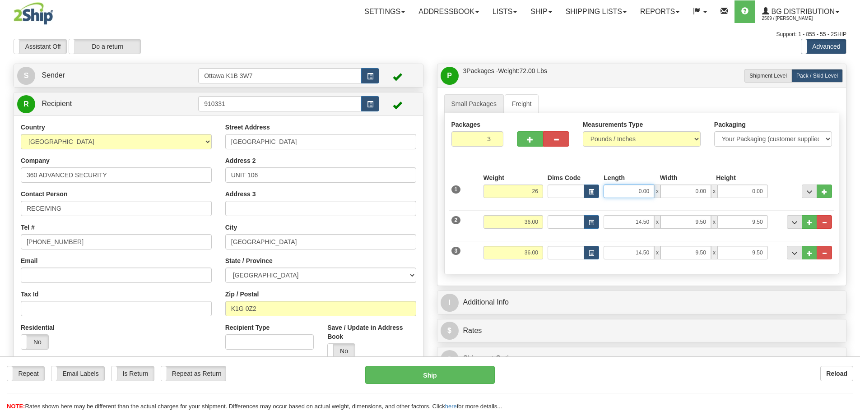
click at [633, 189] on input "0.00" at bounding box center [629, 192] width 51 height 14
type input "26.00"
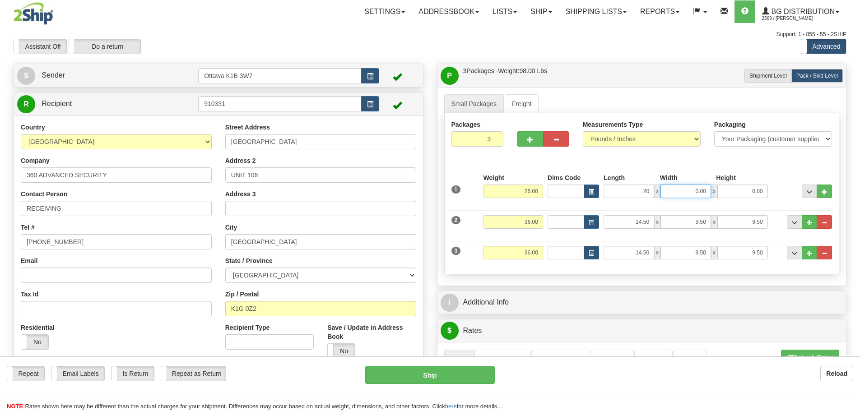
type input "20.00"
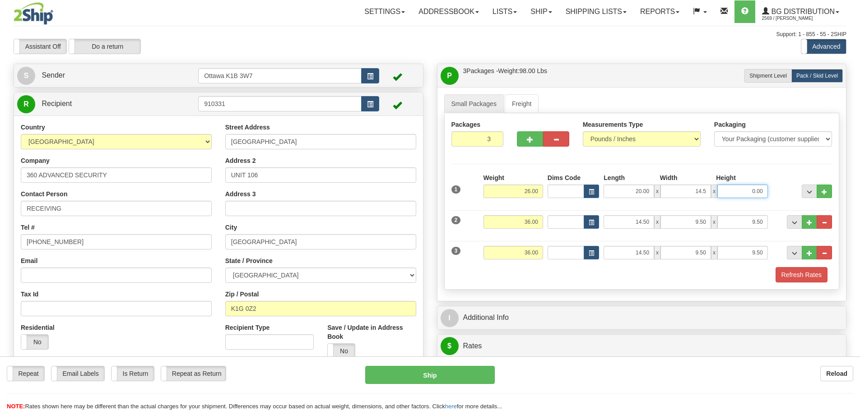
type input "14.50"
type input "8.00"
click at [804, 279] on button "Refresh Rates" at bounding box center [802, 274] width 52 height 15
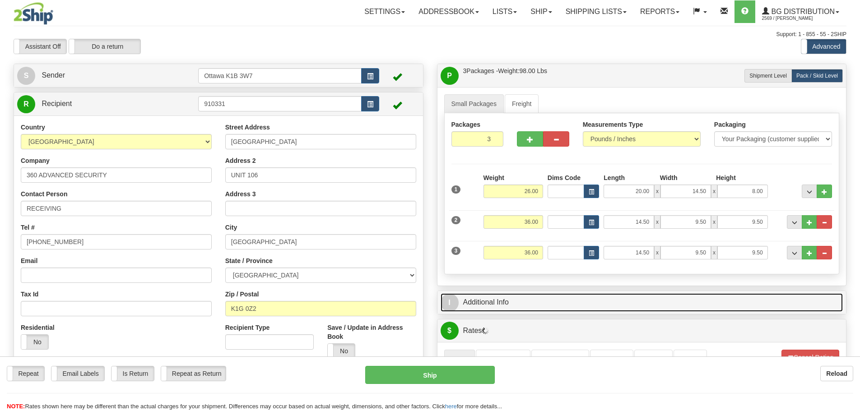
click at [601, 307] on link "I Additional Info" at bounding box center [642, 303] width 403 height 19
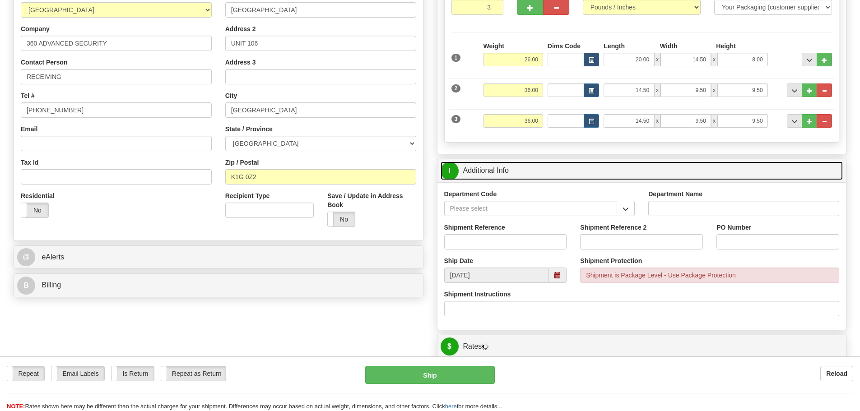
scroll to position [136, 0]
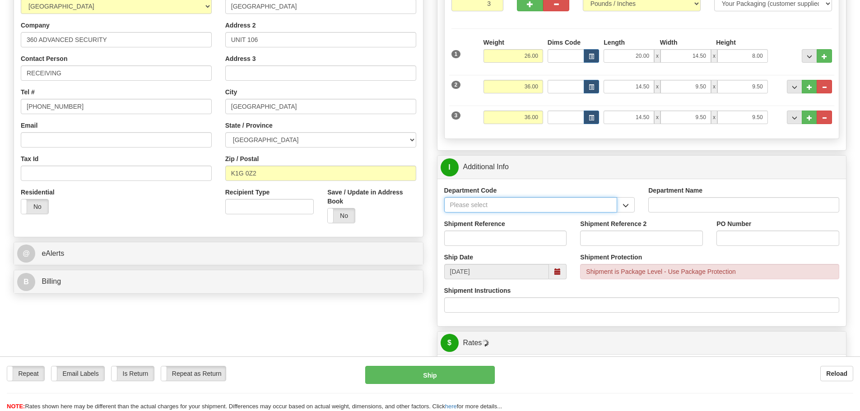
click at [613, 207] on input "Department Code" at bounding box center [530, 204] width 173 height 15
click at [622, 206] on button "button" at bounding box center [626, 204] width 18 height 15
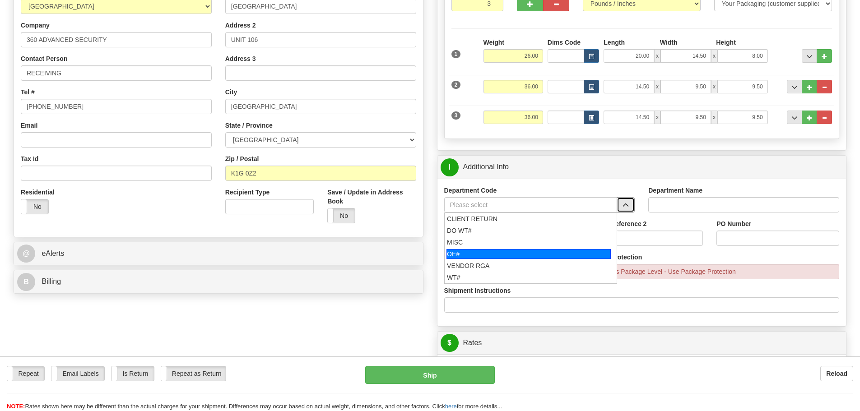
click at [486, 252] on div "OE#" at bounding box center [529, 254] width 164 height 10
type input "OE#"
type input "ORDERS"
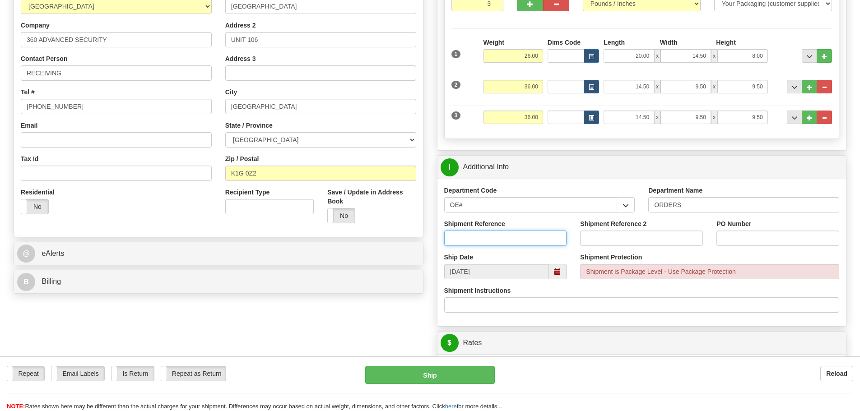
click at [491, 240] on input "Shipment Reference" at bounding box center [505, 238] width 123 height 15
type input "10204404-00"
click at [601, 237] on input "Shipment Reference 2" at bounding box center [641, 238] width 123 height 15
type input "10204391-00"
click at [770, 245] on input "PO Number" at bounding box center [778, 238] width 123 height 15
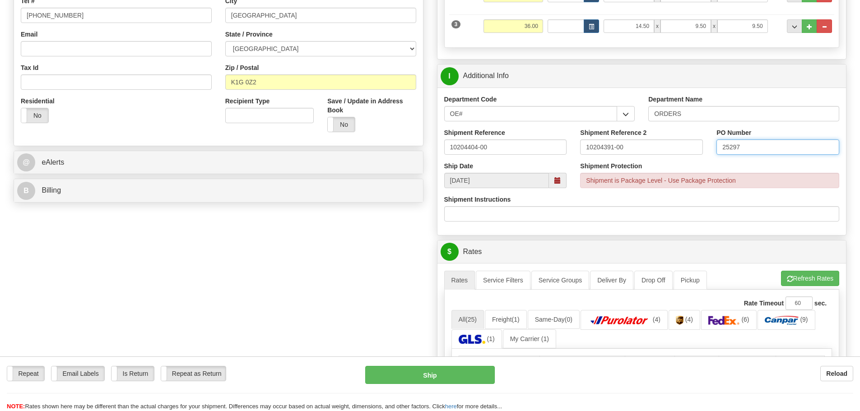
scroll to position [361, 0]
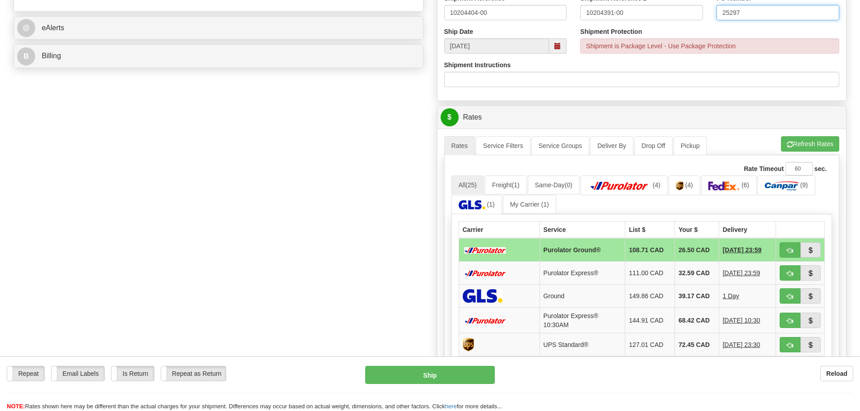
type input "25297"
click at [789, 259] on td at bounding box center [800, 249] width 49 height 23
click at [790, 256] on button "button" at bounding box center [790, 250] width 21 height 15
type input "260"
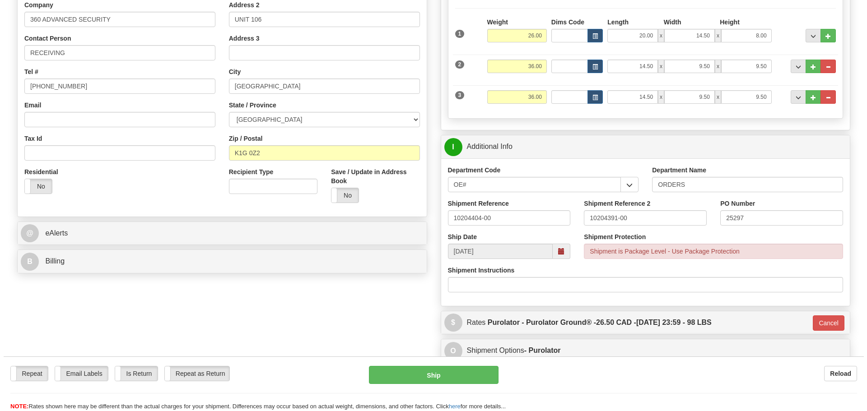
scroll to position [136, 0]
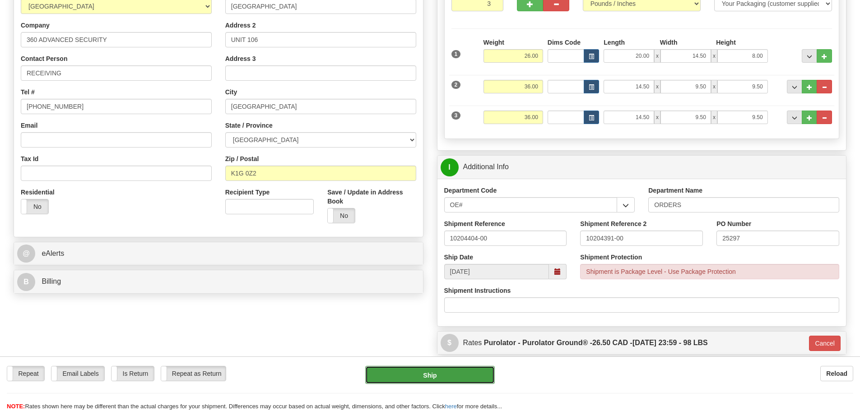
click at [407, 371] on button "Ship" at bounding box center [430, 375] width 130 height 18
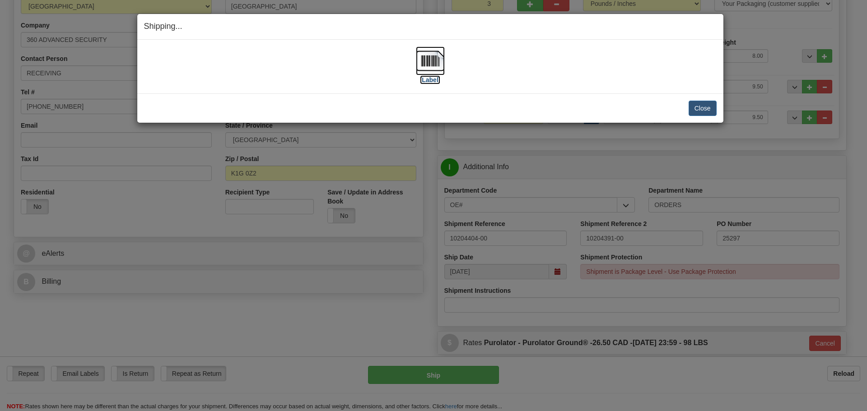
click at [432, 81] on label "[Label]" at bounding box center [430, 79] width 21 height 9
click at [706, 111] on button "Close" at bounding box center [703, 108] width 28 height 15
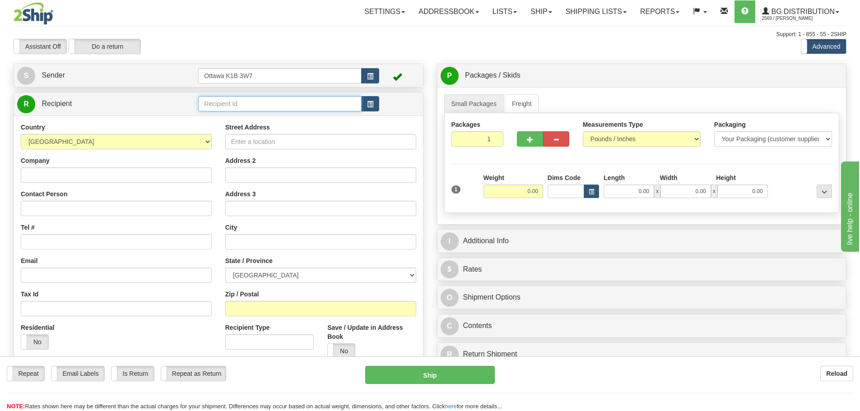
click at [341, 100] on input "text" at bounding box center [280, 103] width 164 height 15
type input "1103"
click at [409, 39] on div "Previous Next" at bounding box center [430, 39] width 141 height 0
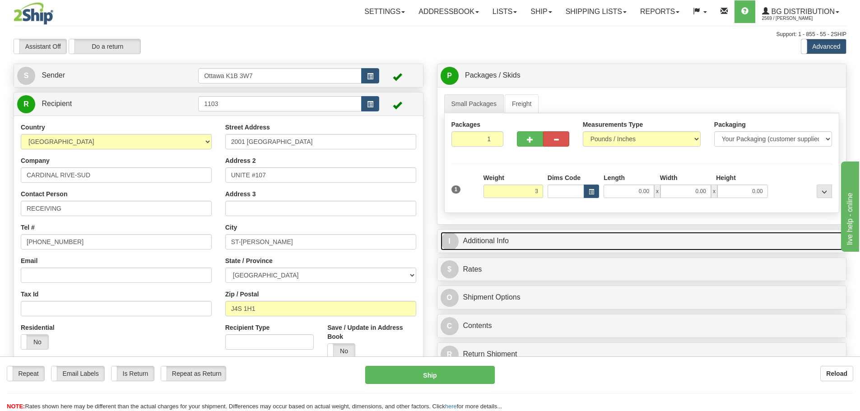
type input "3.00"
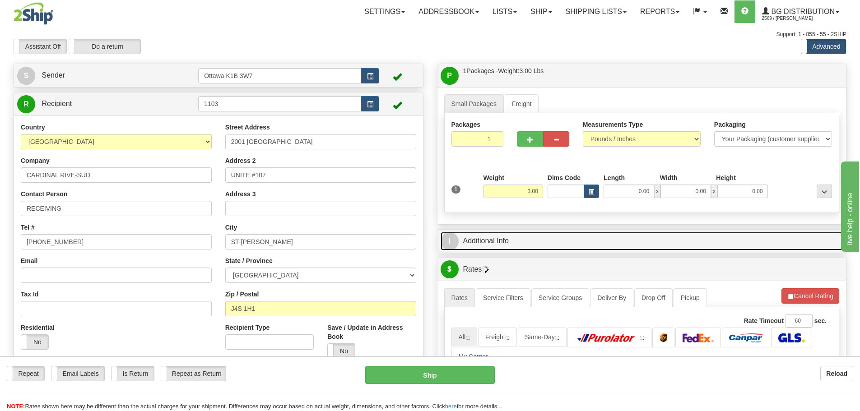
click at [586, 238] on link "I Additional Info" at bounding box center [642, 241] width 403 height 19
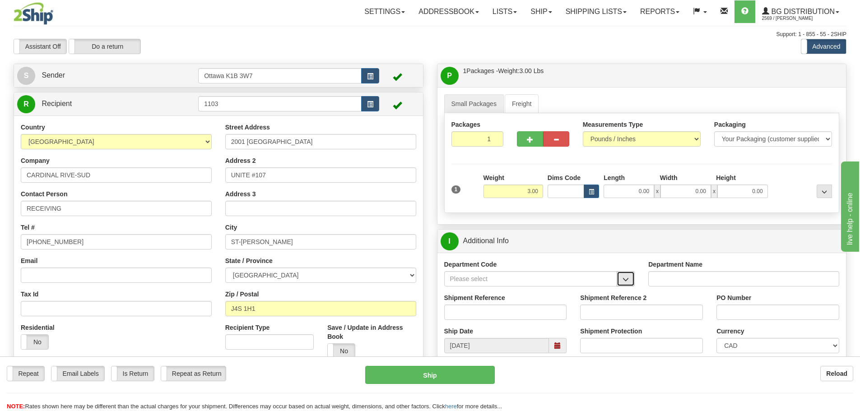
click at [625, 280] on span "button" at bounding box center [626, 280] width 6 height 6
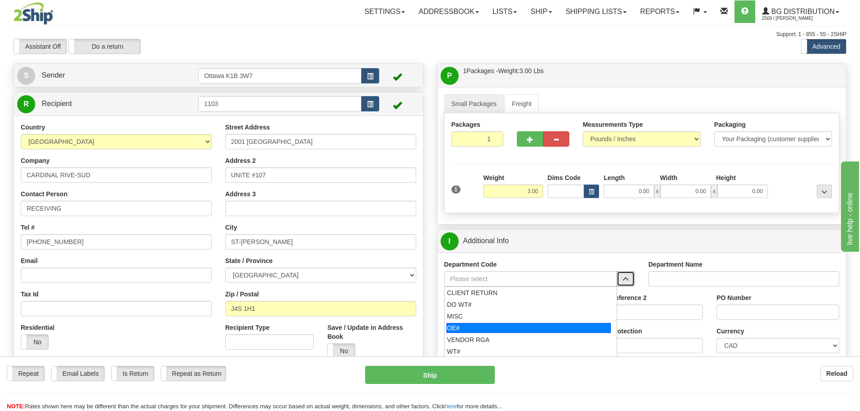
click at [567, 325] on div "OE#" at bounding box center [529, 328] width 164 height 10
type input "OE#"
type input "ORDERS"
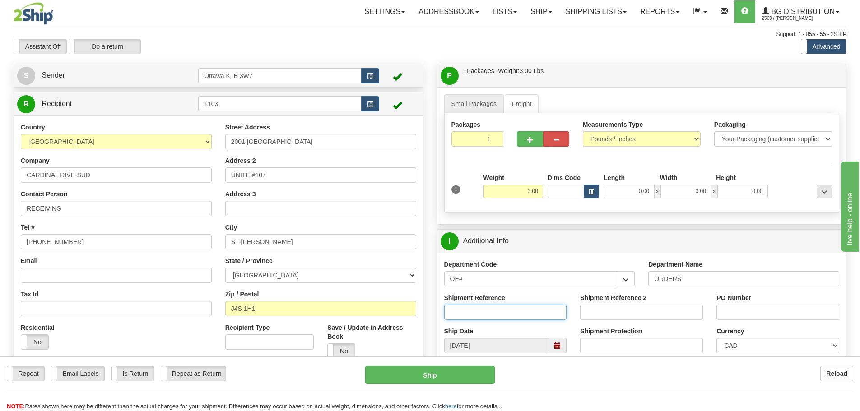
click at [523, 308] on input "Shipment Reference" at bounding box center [505, 312] width 123 height 15
type input "10204413-00"
click at [756, 310] on input "PO Number" at bounding box center [778, 312] width 123 height 15
type input "[PERSON_NAME] [DATE]"
click at [347, 346] on label "No" at bounding box center [341, 351] width 27 height 14
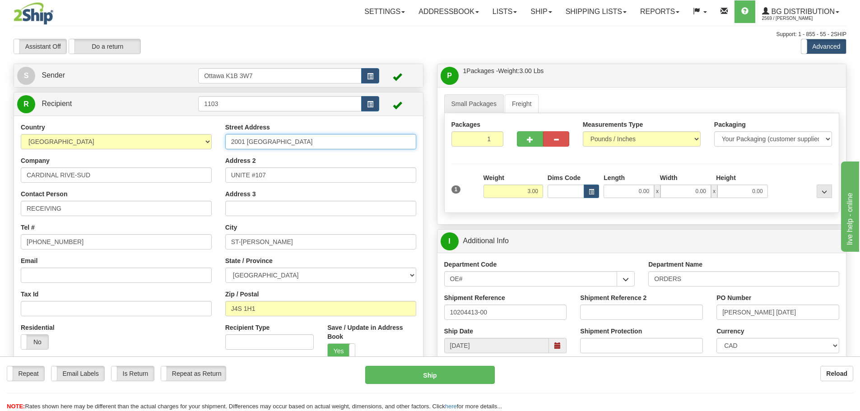
drag, startPoint x: 305, startPoint y: 135, endPoint x: 110, endPoint y: 163, distance: 196.6
click at [111, 162] on div "Country [GEOGRAPHIC_DATA] [GEOGRAPHIC_DATA] [GEOGRAPHIC_DATA] [GEOGRAPHIC_DATA]…" at bounding box center [218, 244] width 409 height 243
type input "5240"
click at [370, 102] on span "button" at bounding box center [370, 105] width 6 height 6
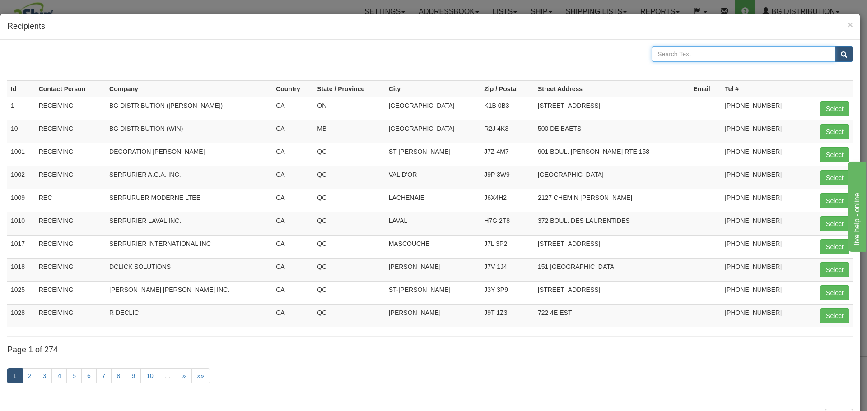
click at [740, 48] on input "text" at bounding box center [744, 54] width 184 height 15
type input "CARDINAL"
click at [835, 47] on button "submit" at bounding box center [844, 54] width 18 height 15
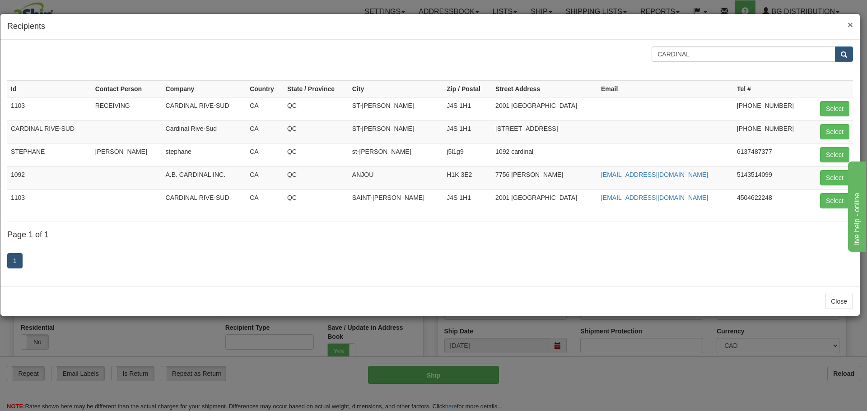
click at [848, 28] on span "×" at bounding box center [850, 24] width 5 height 10
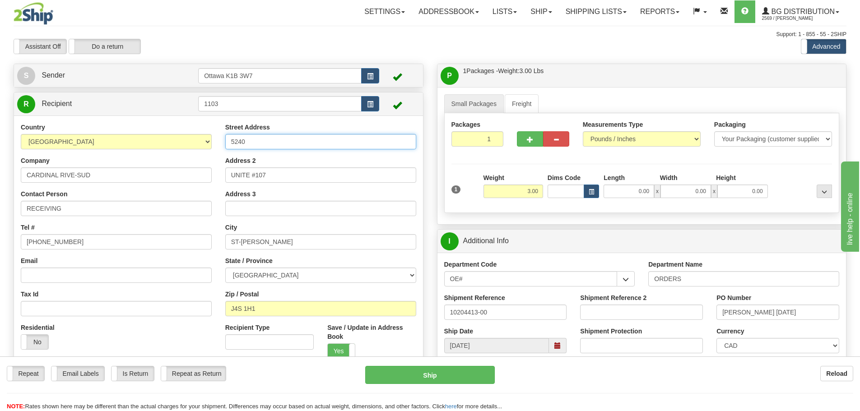
click at [278, 143] on input "5240" at bounding box center [320, 141] width 191 height 15
type input "5240 CHEMIN CHAMBLY"
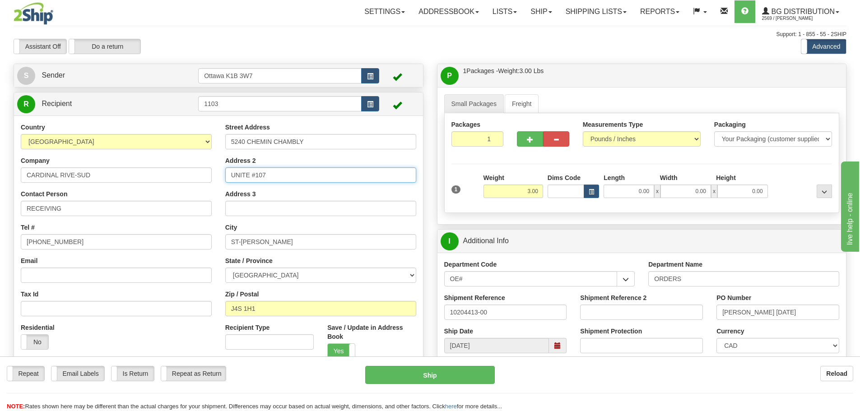
drag, startPoint x: 281, startPoint y: 173, endPoint x: 89, endPoint y: 174, distance: 192.9
click at [105, 186] on div "Country [GEOGRAPHIC_DATA] [GEOGRAPHIC_DATA] [GEOGRAPHIC_DATA] [GEOGRAPHIC_DATA]…" at bounding box center [218, 244] width 409 height 243
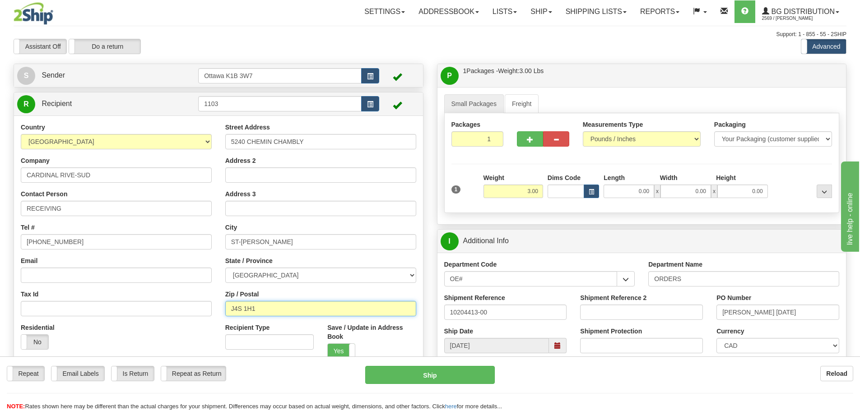
drag, startPoint x: 293, startPoint y: 307, endPoint x: 69, endPoint y: 301, distance: 224.1
click at [73, 313] on div "Country [GEOGRAPHIC_DATA] [GEOGRAPHIC_DATA] [GEOGRAPHIC_DATA] [GEOGRAPHIC_DATA]…" at bounding box center [218, 244] width 409 height 243
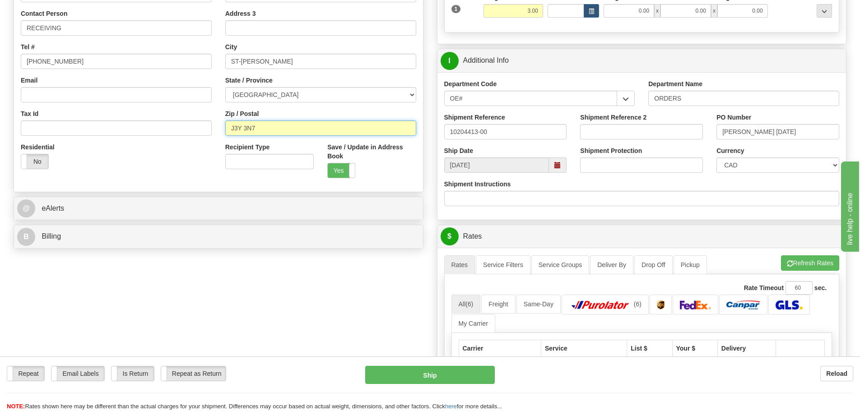
scroll to position [271, 0]
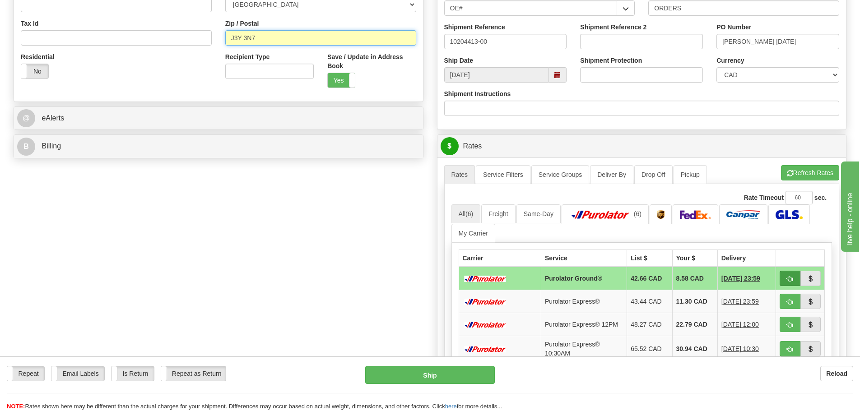
type input "J3Y 3N7"
click at [796, 280] on button "button" at bounding box center [790, 278] width 21 height 15
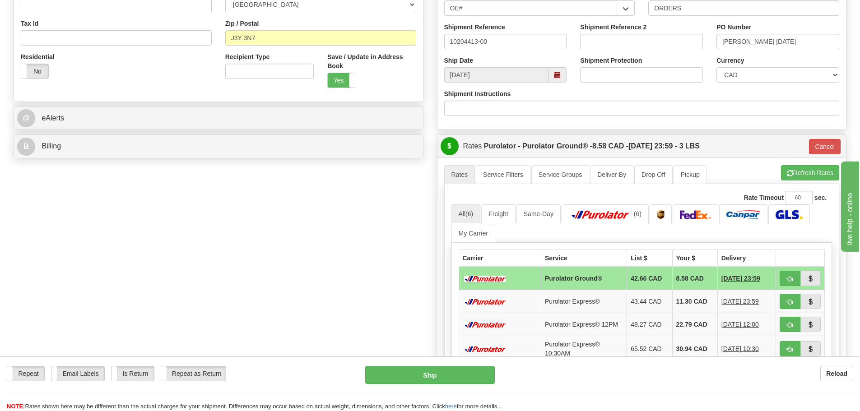
type input "260"
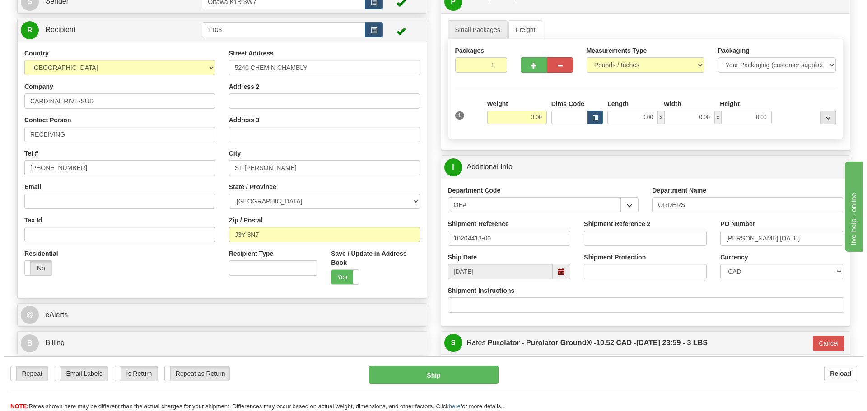
scroll to position [90, 0]
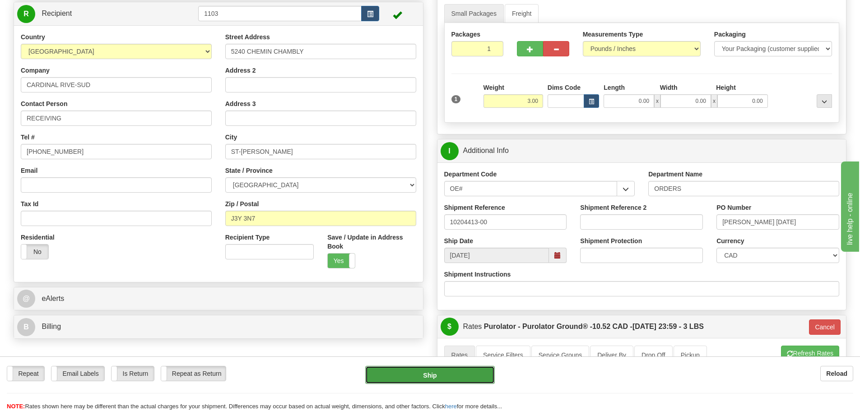
click at [435, 378] on button "Ship" at bounding box center [430, 375] width 130 height 18
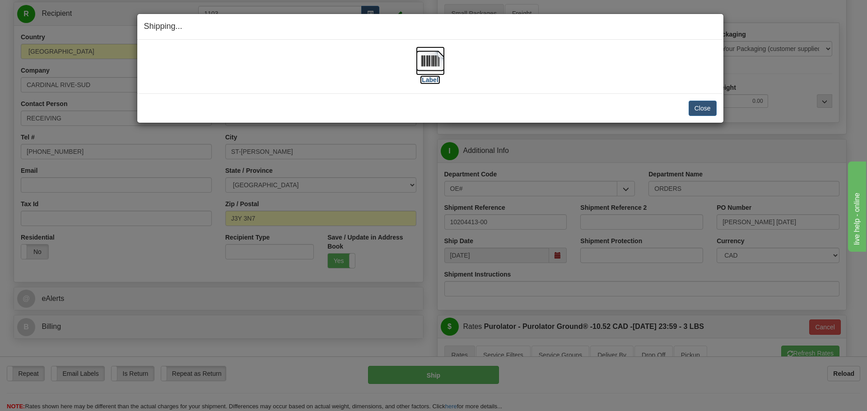
click at [431, 81] on label "[Label]" at bounding box center [430, 79] width 21 height 9
click at [689, 110] on button "Close" at bounding box center [703, 108] width 28 height 15
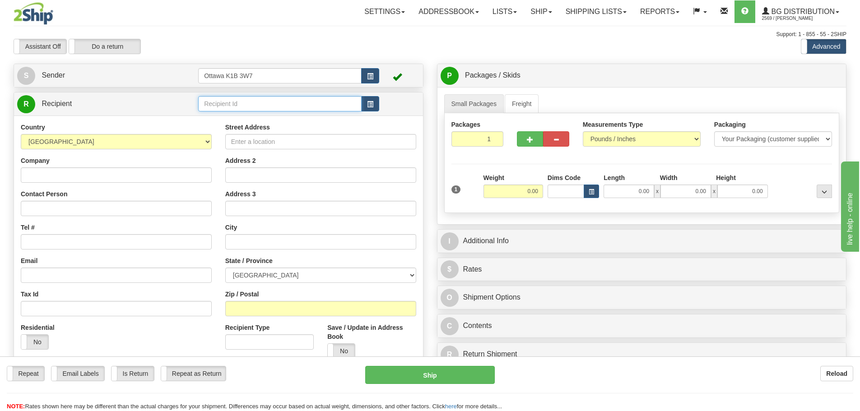
click at [251, 103] on input "text" at bounding box center [280, 103] width 164 height 15
type input "910894"
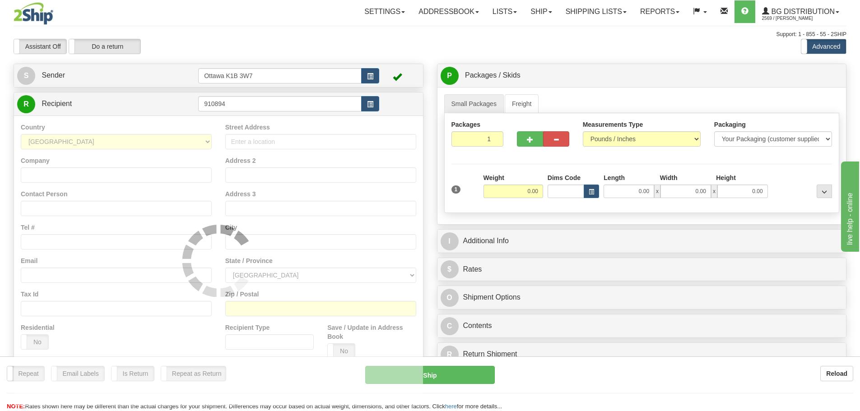
click at [271, 39] on div "Assistant On Assistant Off Do a return Do a return" at bounding box center [183, 46] width 353 height 15
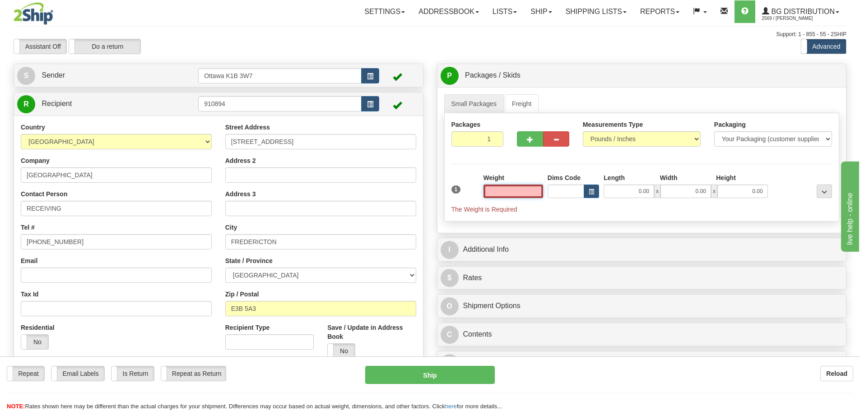
click at [500, 192] on input "text" at bounding box center [514, 192] width 60 height 14
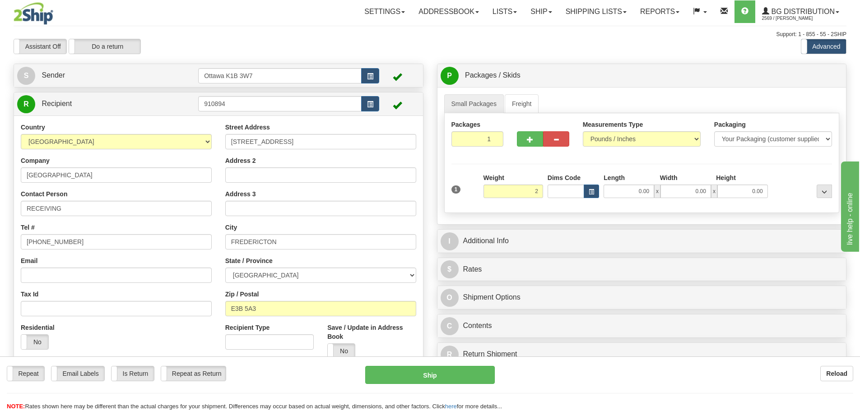
type input "2.00"
click at [681, 230] on div "I Additional Info" at bounding box center [642, 241] width 409 height 23
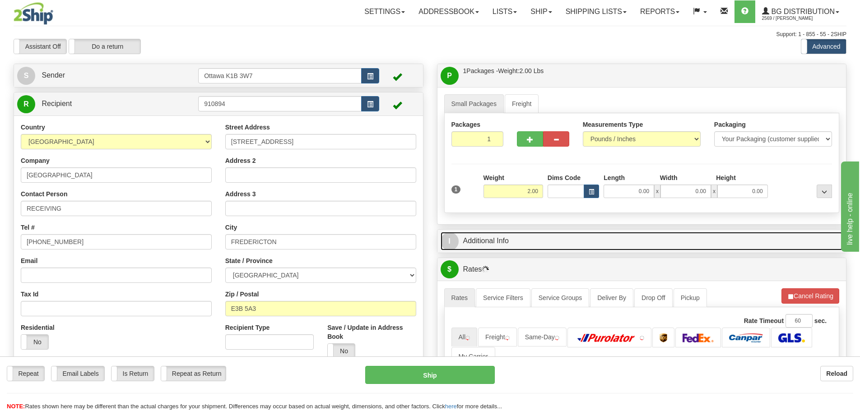
click at [682, 240] on link "I Additional Info" at bounding box center [642, 241] width 403 height 19
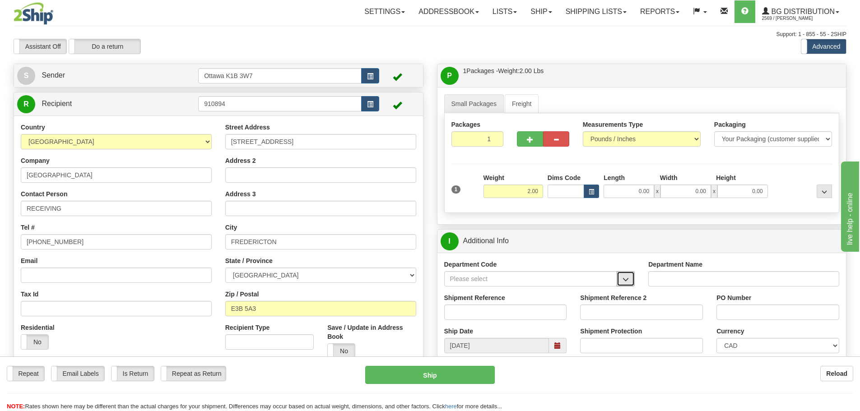
click at [625, 277] on span "button" at bounding box center [626, 280] width 6 height 6
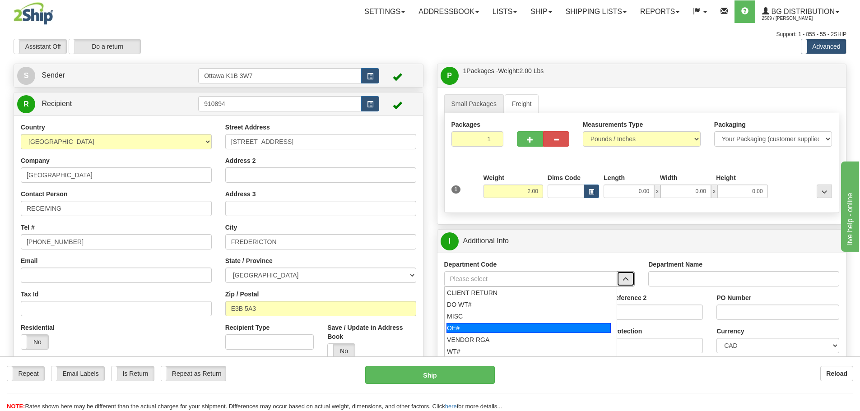
click at [545, 330] on div "OE#" at bounding box center [529, 328] width 164 height 10
type input "OE#"
type input "ORDERS"
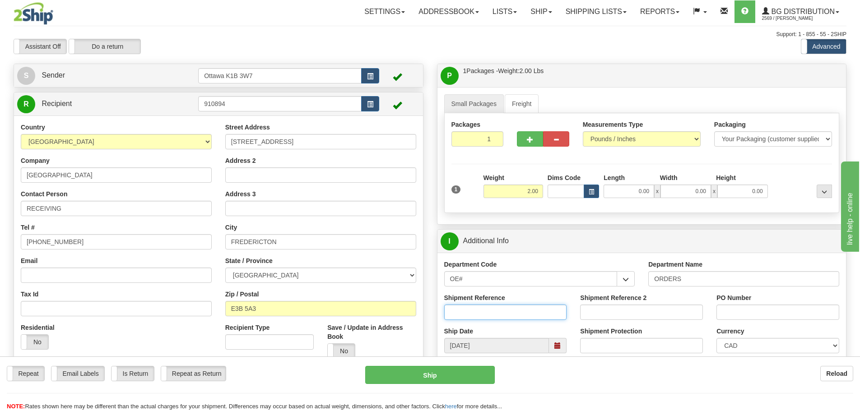
click at [536, 315] on input "Shipment Reference" at bounding box center [505, 312] width 123 height 15
type input "10204419-00"
click at [792, 315] on input "PO Number" at bounding box center [778, 312] width 123 height 15
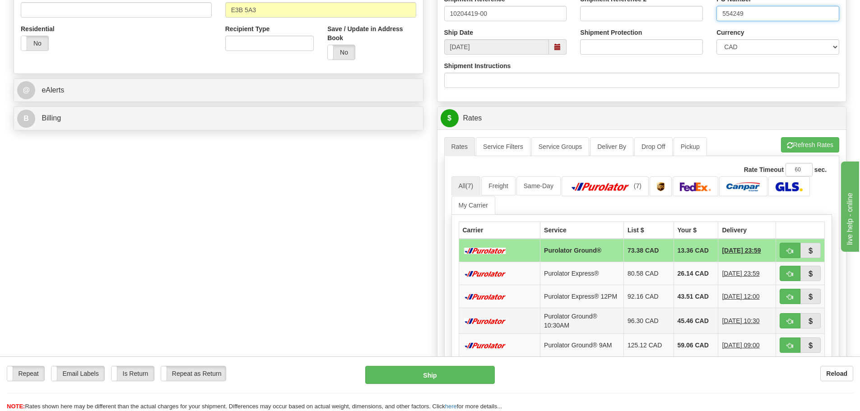
scroll to position [361, 0]
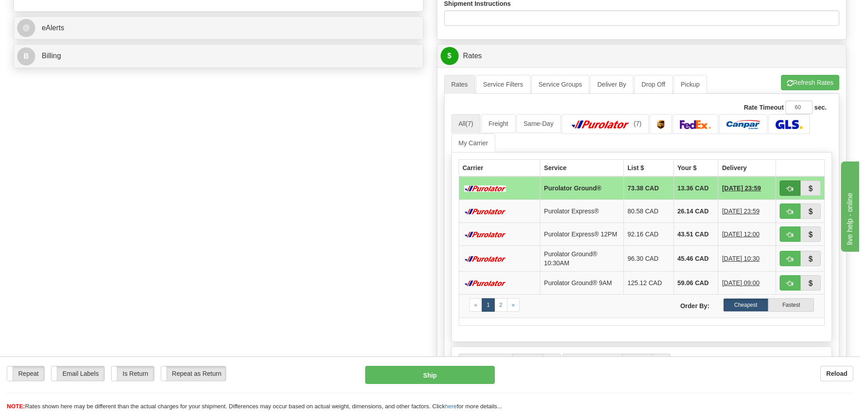
type input "554249"
click at [795, 193] on button "button" at bounding box center [790, 188] width 21 height 15
type input "260"
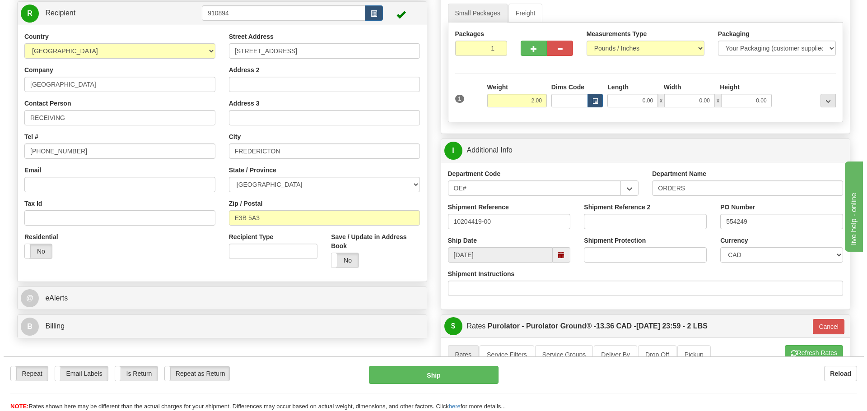
scroll to position [90, 0]
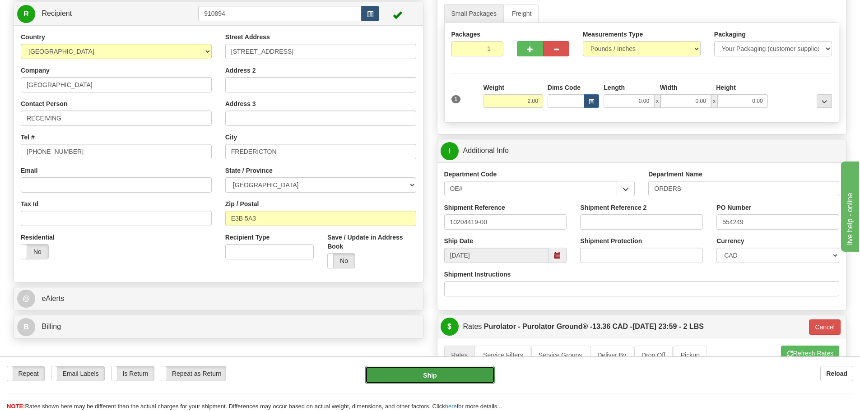
click at [410, 374] on button "Ship" at bounding box center [430, 375] width 130 height 18
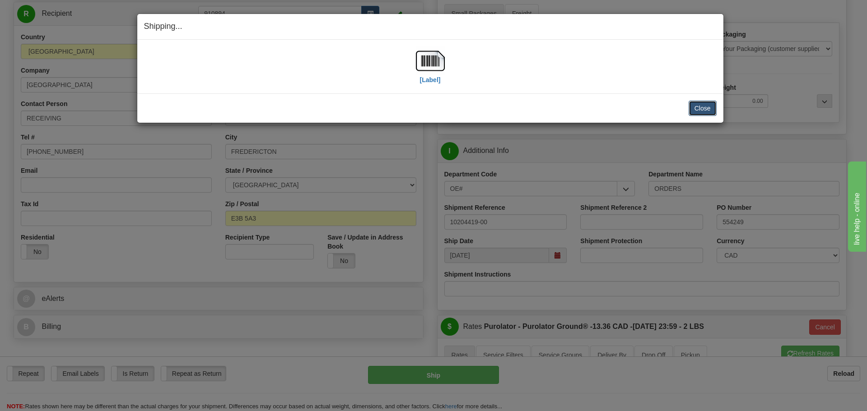
click at [697, 110] on button "Close" at bounding box center [703, 108] width 28 height 15
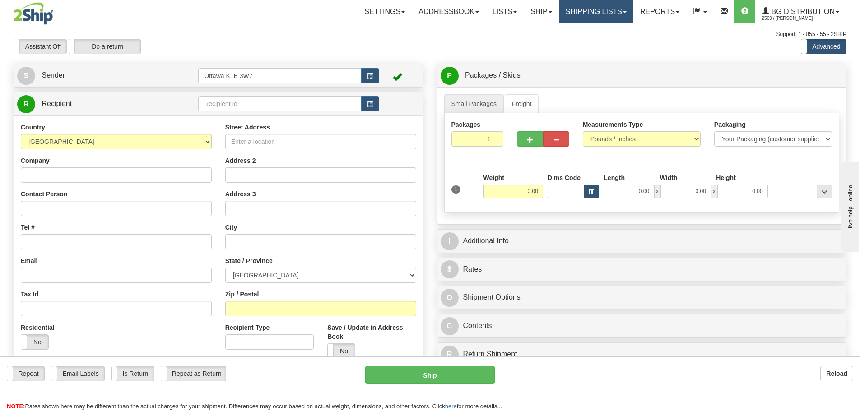
click at [586, 11] on link "Shipping lists" at bounding box center [596, 11] width 75 height 23
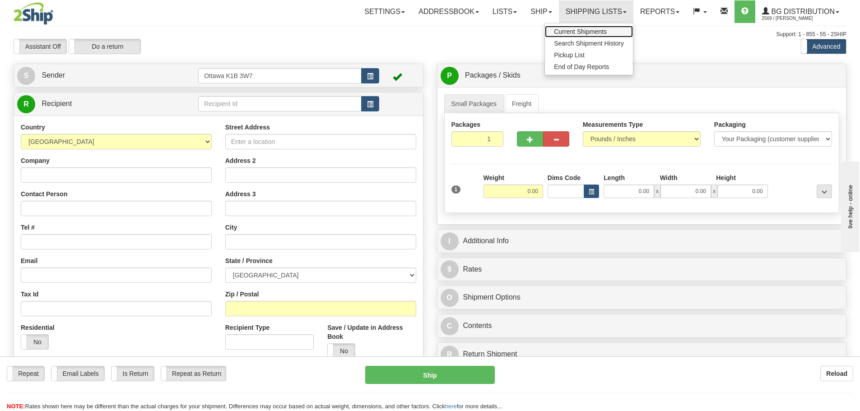
click at [581, 29] on span "Current Shipments" at bounding box center [580, 31] width 53 height 7
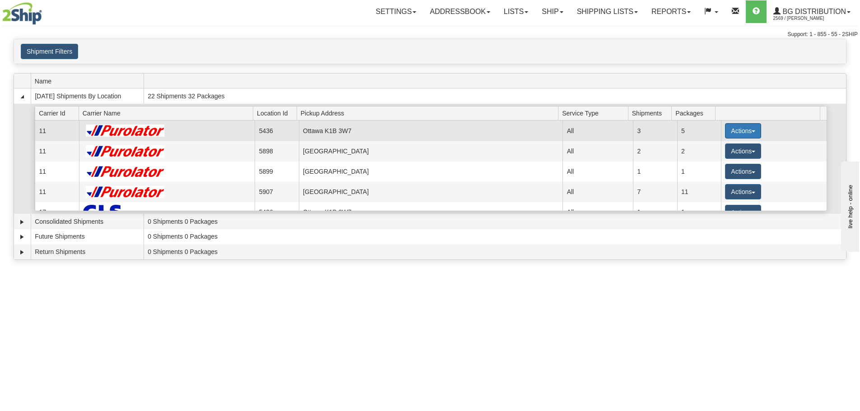
click at [725, 128] on button "Actions" at bounding box center [743, 130] width 36 height 15
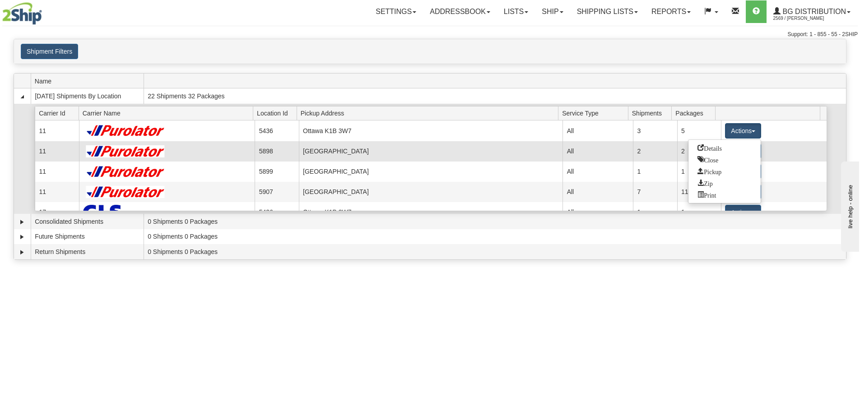
click at [718, 145] on span "Details" at bounding box center [710, 148] width 24 height 6
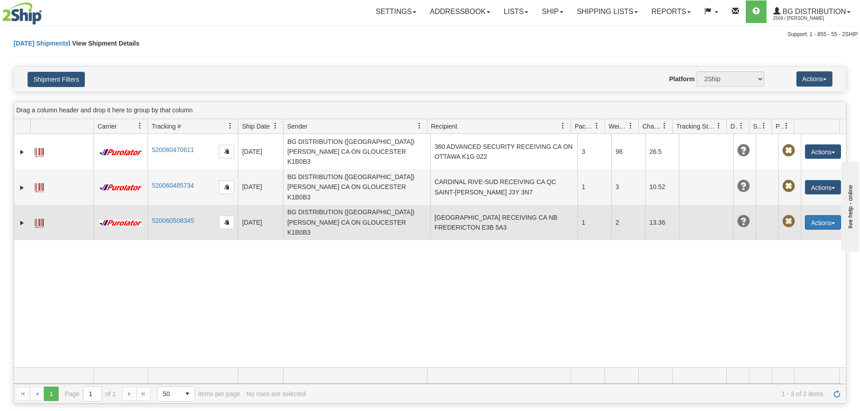
click at [805, 215] on button "Actions" at bounding box center [823, 222] width 36 height 14
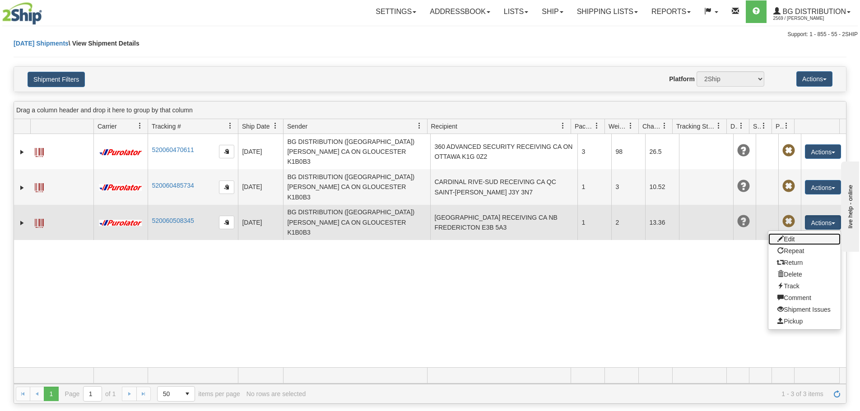
click at [798, 234] on link "Edit" at bounding box center [805, 240] width 72 height 12
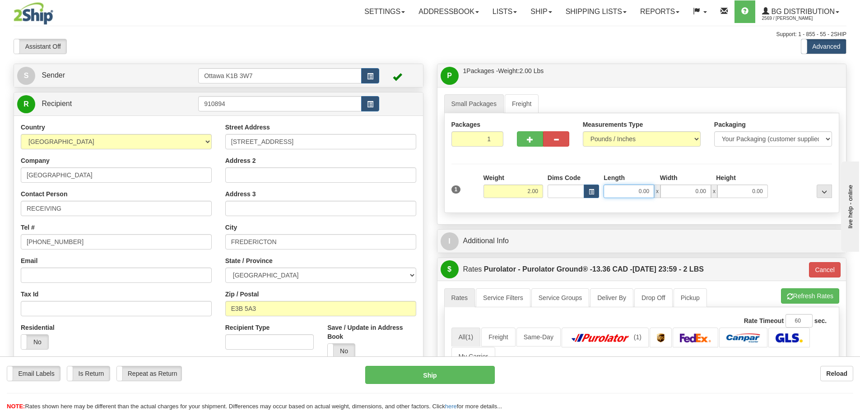
click at [640, 189] on input "0.00" at bounding box center [629, 192] width 51 height 14
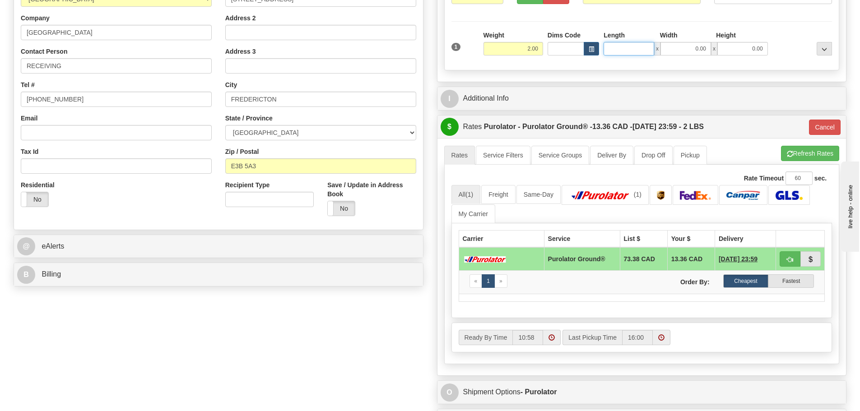
scroll to position [316, 0]
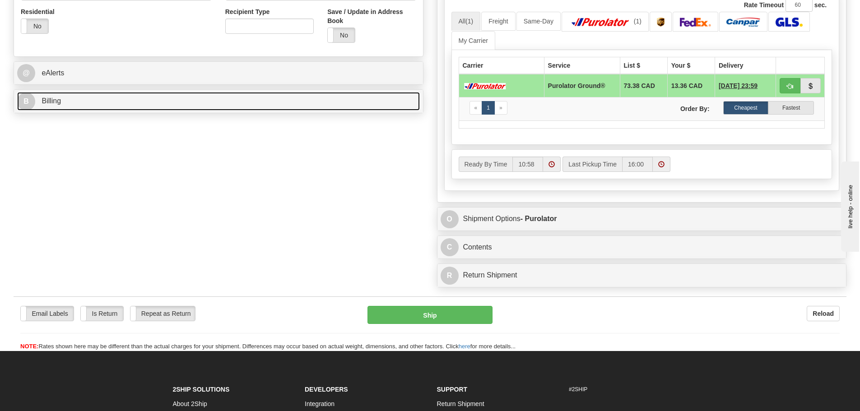
type input "0.00"
click at [187, 99] on link "B Billing" at bounding box center [218, 101] width 403 height 19
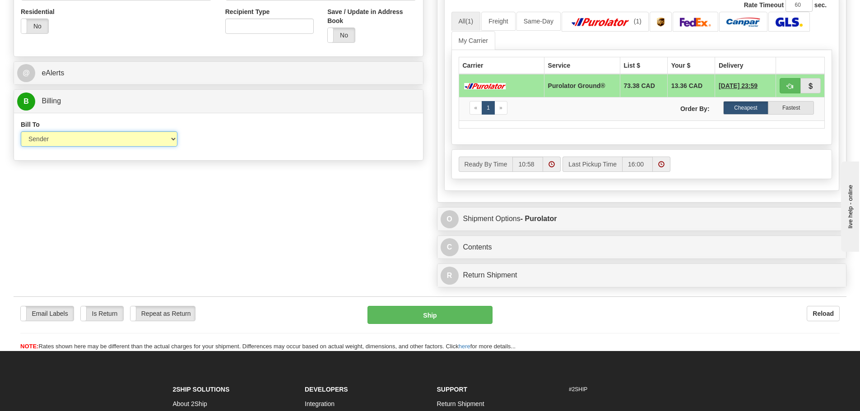
click at [169, 139] on select "Sender Recipient Third Party Collect" at bounding box center [99, 138] width 157 height 15
select select "2"
click at [21, 131] on select "Sender Recipient Third Party Collect" at bounding box center [99, 138] width 157 height 15
type input "260"
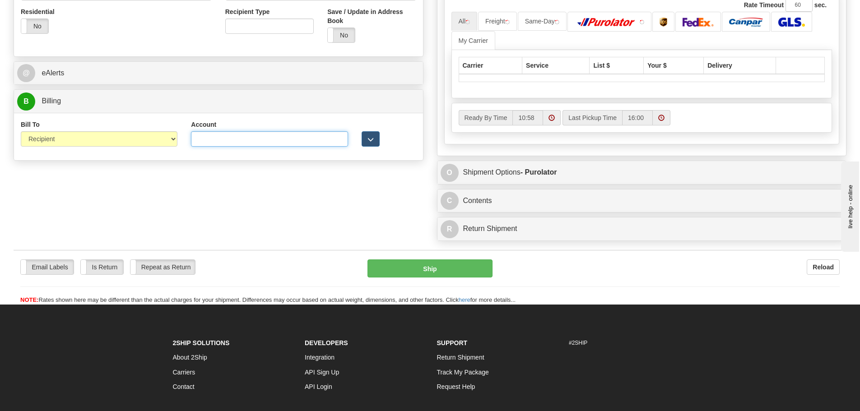
click at [288, 144] on input "Account" at bounding box center [269, 138] width 157 height 15
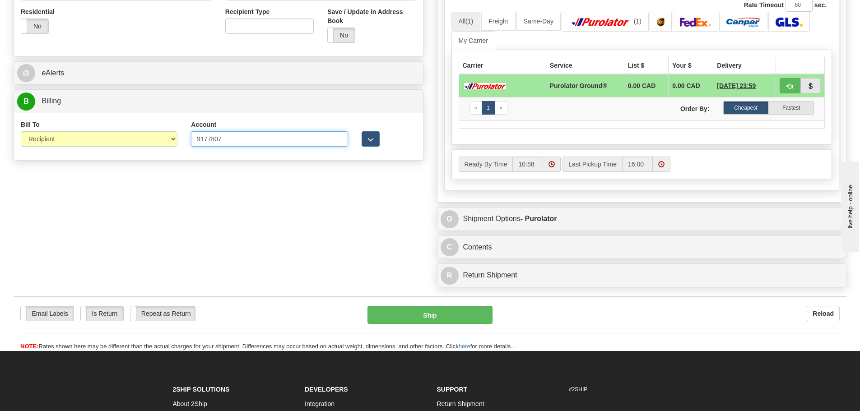
type input "9177807"
click at [302, 208] on div "S Sender Ottawa K1B 3W7" at bounding box center [430, 20] width 847 height 545
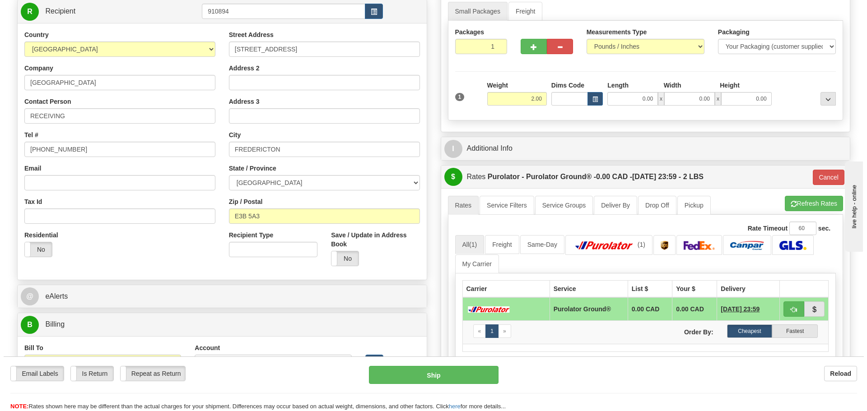
scroll to position [45, 0]
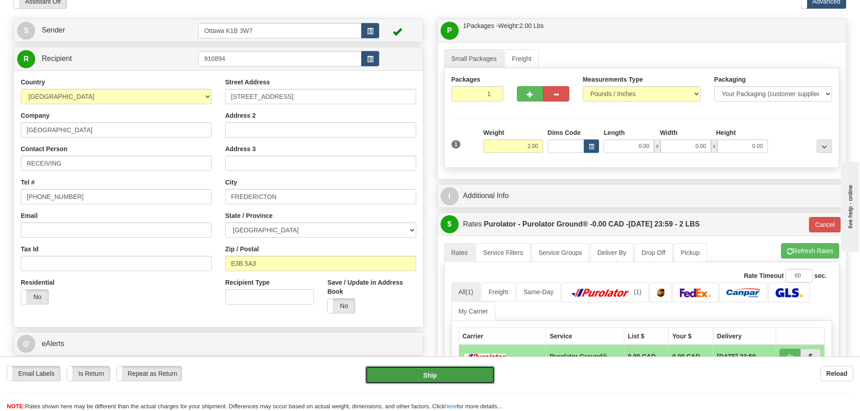
click at [439, 372] on button "Ship" at bounding box center [430, 375] width 130 height 18
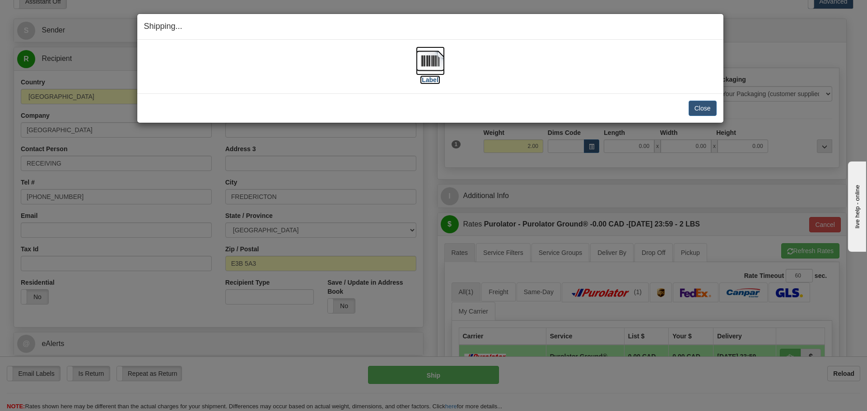
click at [432, 81] on label "[Label]" at bounding box center [430, 79] width 21 height 9
click at [692, 103] on button "Close" at bounding box center [703, 108] width 28 height 15
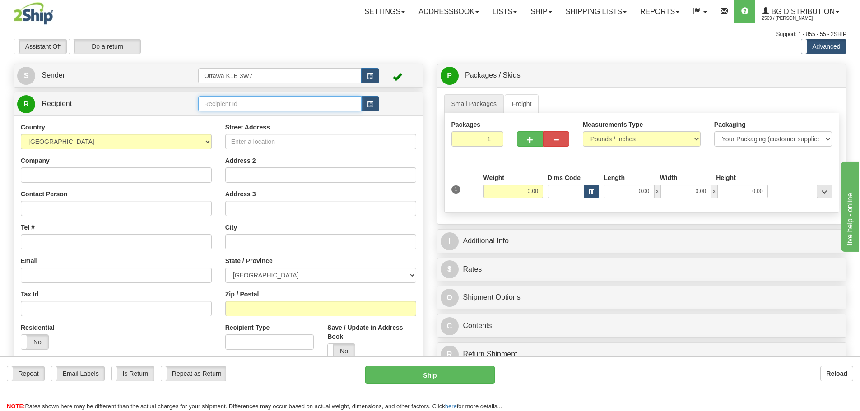
click at [285, 100] on input "text" at bounding box center [280, 103] width 164 height 15
type input "4025"
click at [207, 52] on div "Assistant On Assistant Off Do a return Do a return" at bounding box center [183, 46] width 353 height 15
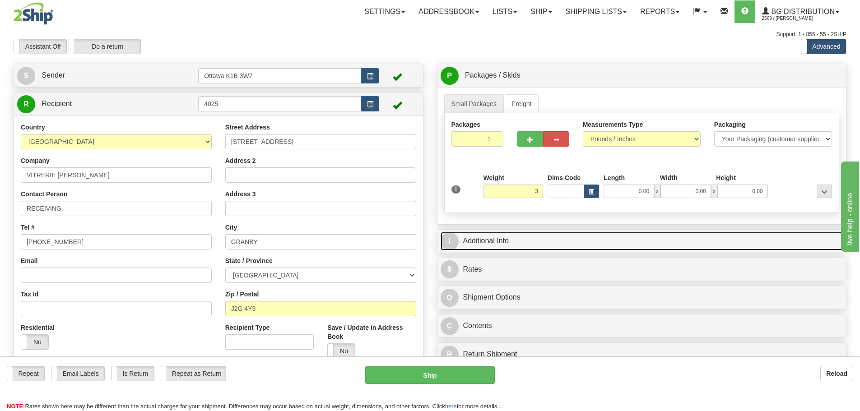
type input "3.00"
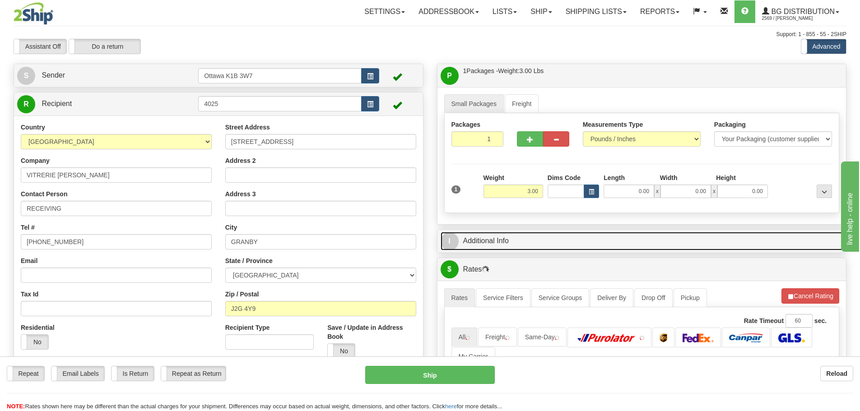
click at [572, 240] on link "I Additional Info" at bounding box center [642, 241] width 403 height 19
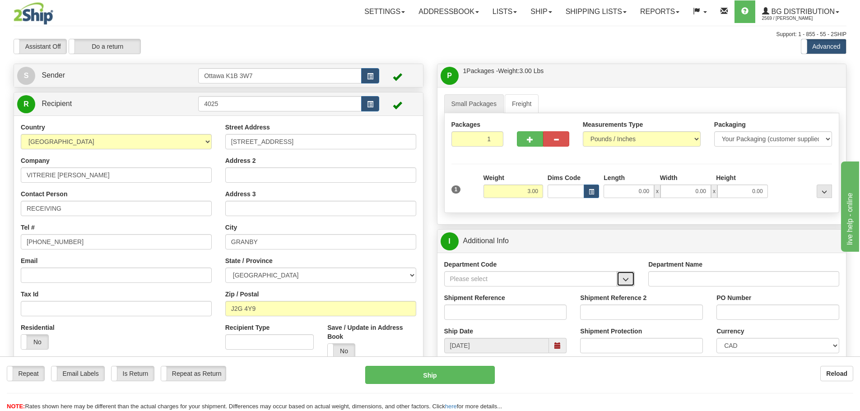
click at [629, 280] on span "button" at bounding box center [626, 280] width 6 height 6
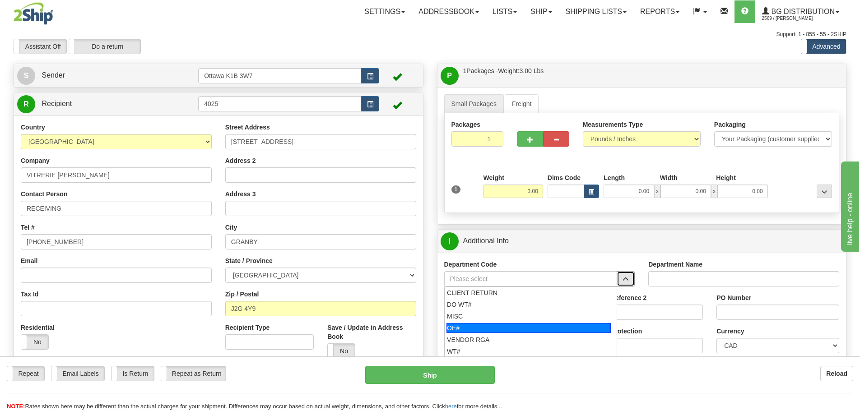
click at [545, 326] on div "OE#" at bounding box center [529, 328] width 164 height 10
type input "OE#"
type input "ORDERS"
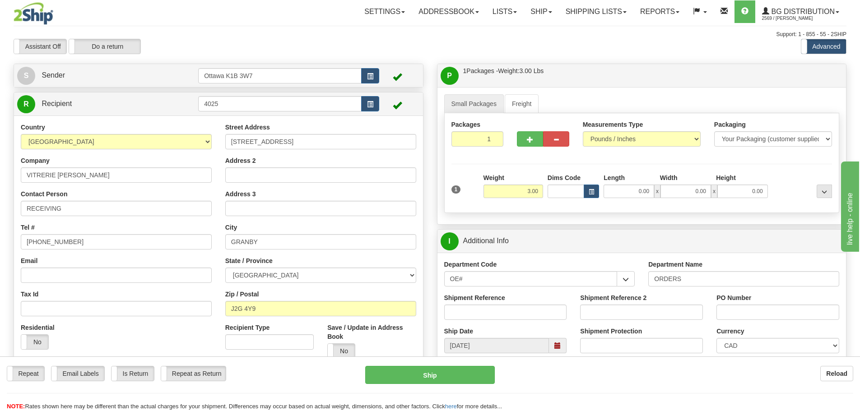
click at [514, 322] on div "Shipment Reference" at bounding box center [506, 310] width 136 height 33
click at [512, 314] on input "Shipment Reference" at bounding box center [505, 312] width 123 height 15
type input "10204376-00"
click at [745, 312] on input "PO Number" at bounding box center [778, 312] width 123 height 15
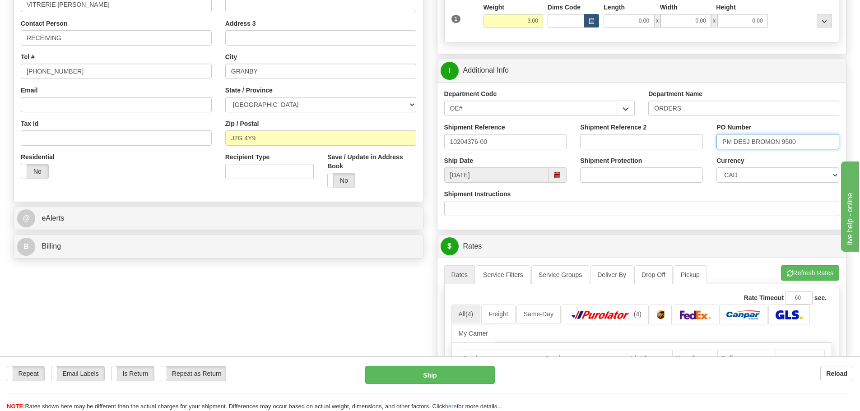
scroll to position [181, 0]
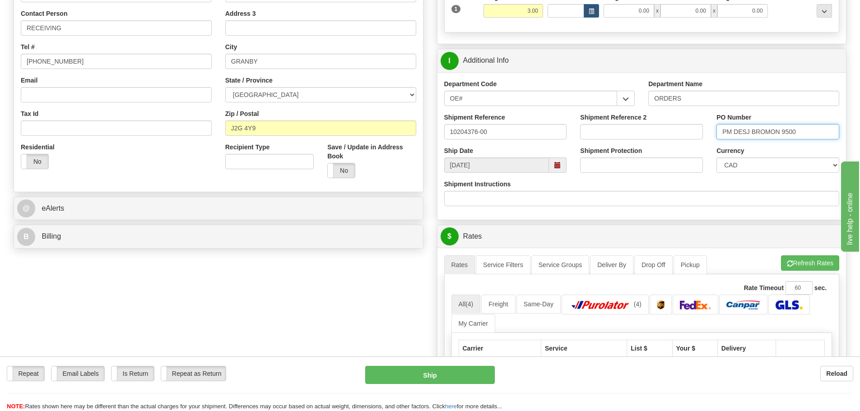
type input "PM DESJ BROMON 9500"
click at [626, 12] on input "0.00" at bounding box center [629, 11] width 51 height 14
type input "11.50"
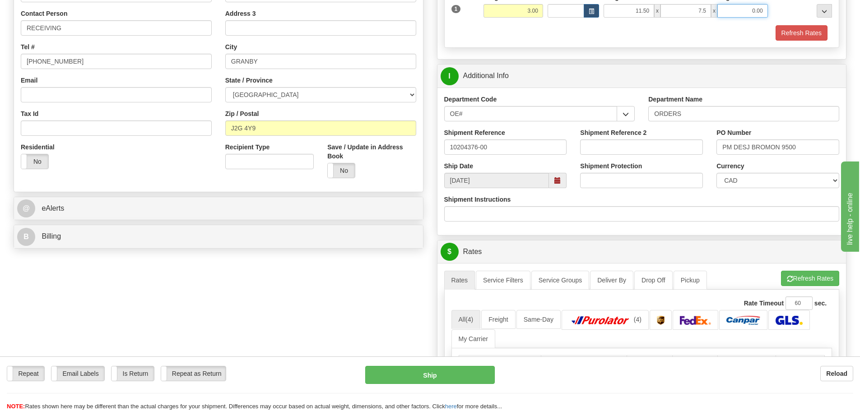
type input "7.50"
type input "4"
type input "3.50"
click at [801, 40] on button "Refresh Rates" at bounding box center [802, 32] width 52 height 15
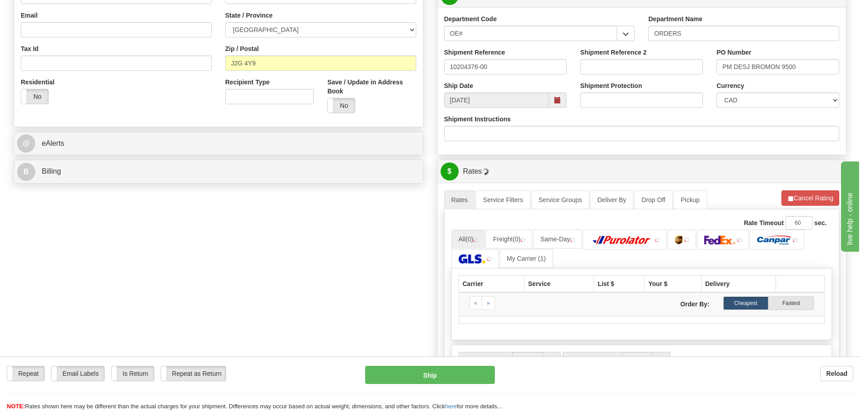
scroll to position [271, 0]
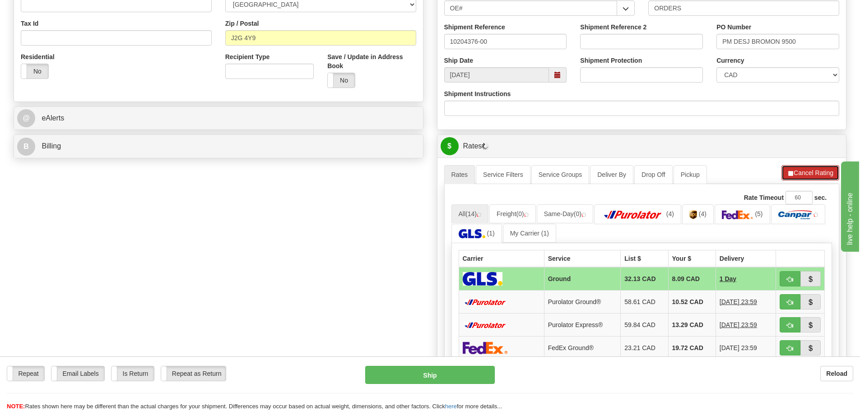
click at [793, 175] on button "Cancel Rating" at bounding box center [811, 172] width 58 height 15
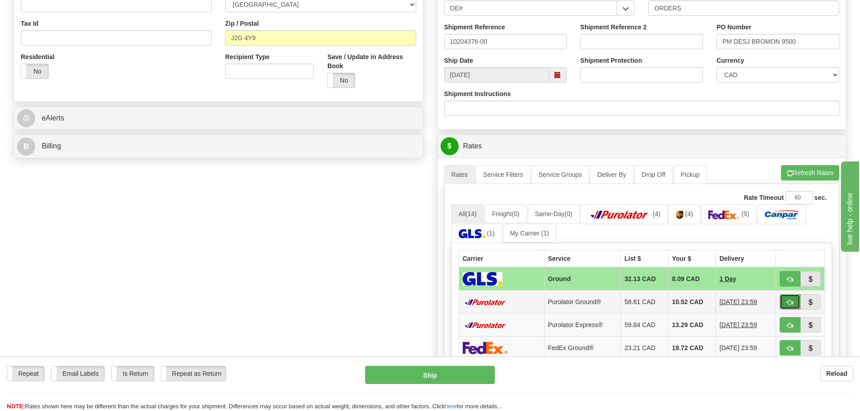
click at [786, 300] on button "button" at bounding box center [790, 301] width 21 height 15
type input "260"
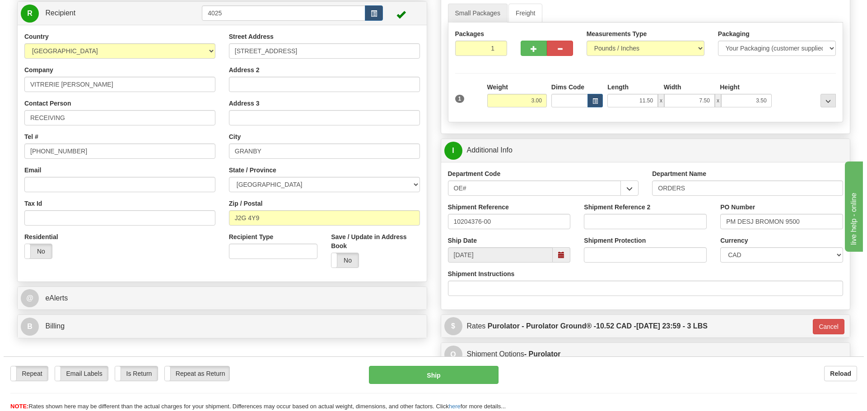
scroll to position [90, 0]
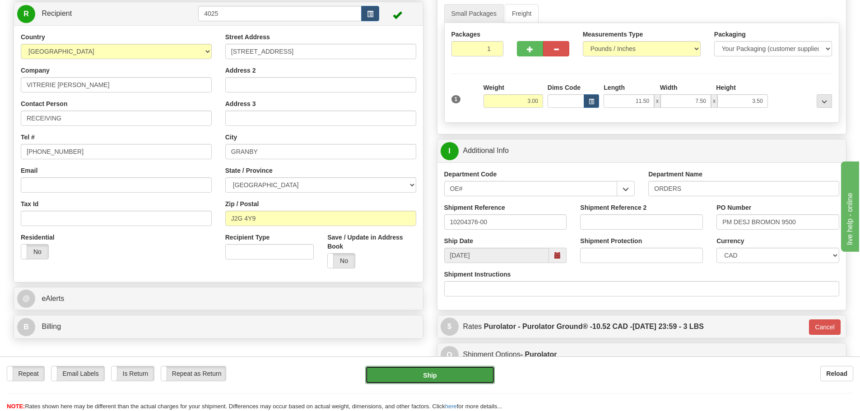
click at [455, 376] on button "Ship" at bounding box center [430, 375] width 130 height 18
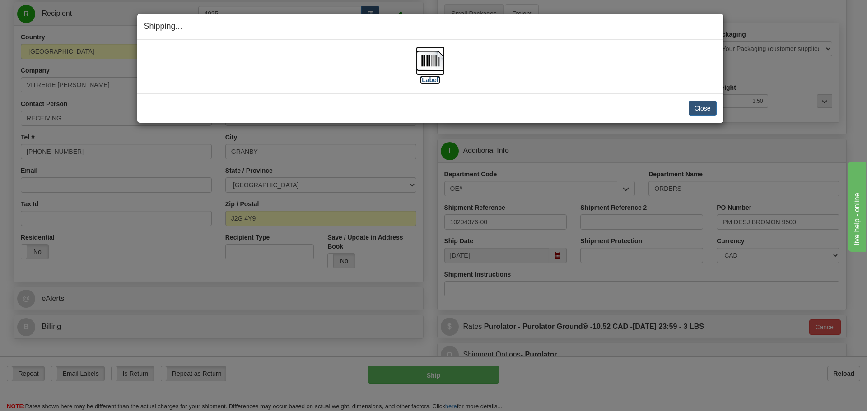
click at [430, 76] on label "[Label]" at bounding box center [430, 79] width 21 height 9
click at [704, 110] on button "Close" at bounding box center [703, 108] width 28 height 15
